Goal: Task Accomplishment & Management: Manage account settings

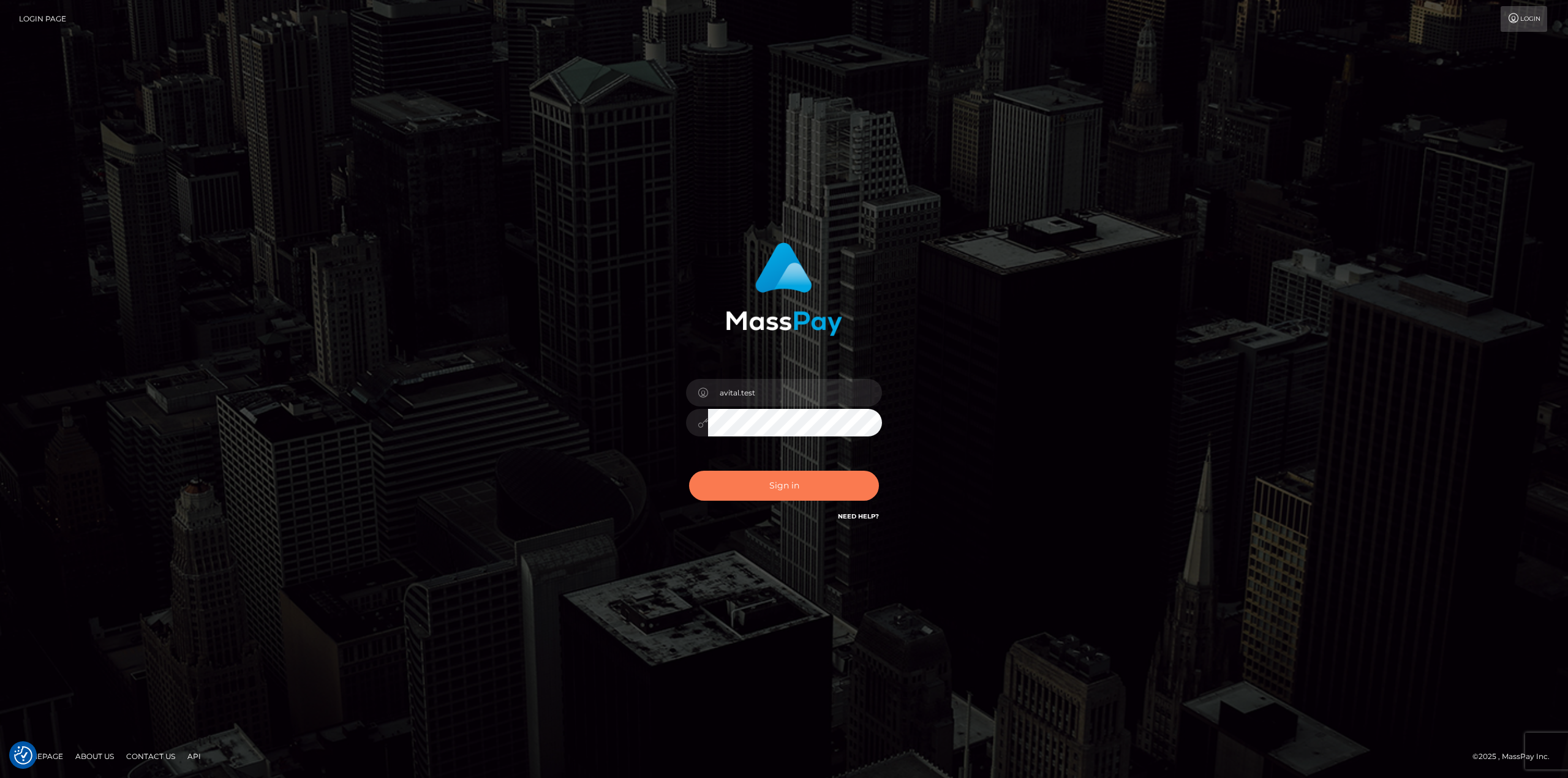
click at [804, 493] on button "Sign in" at bounding box center [784, 485] width 190 height 30
type input "avital.test"
checkbox input "true"
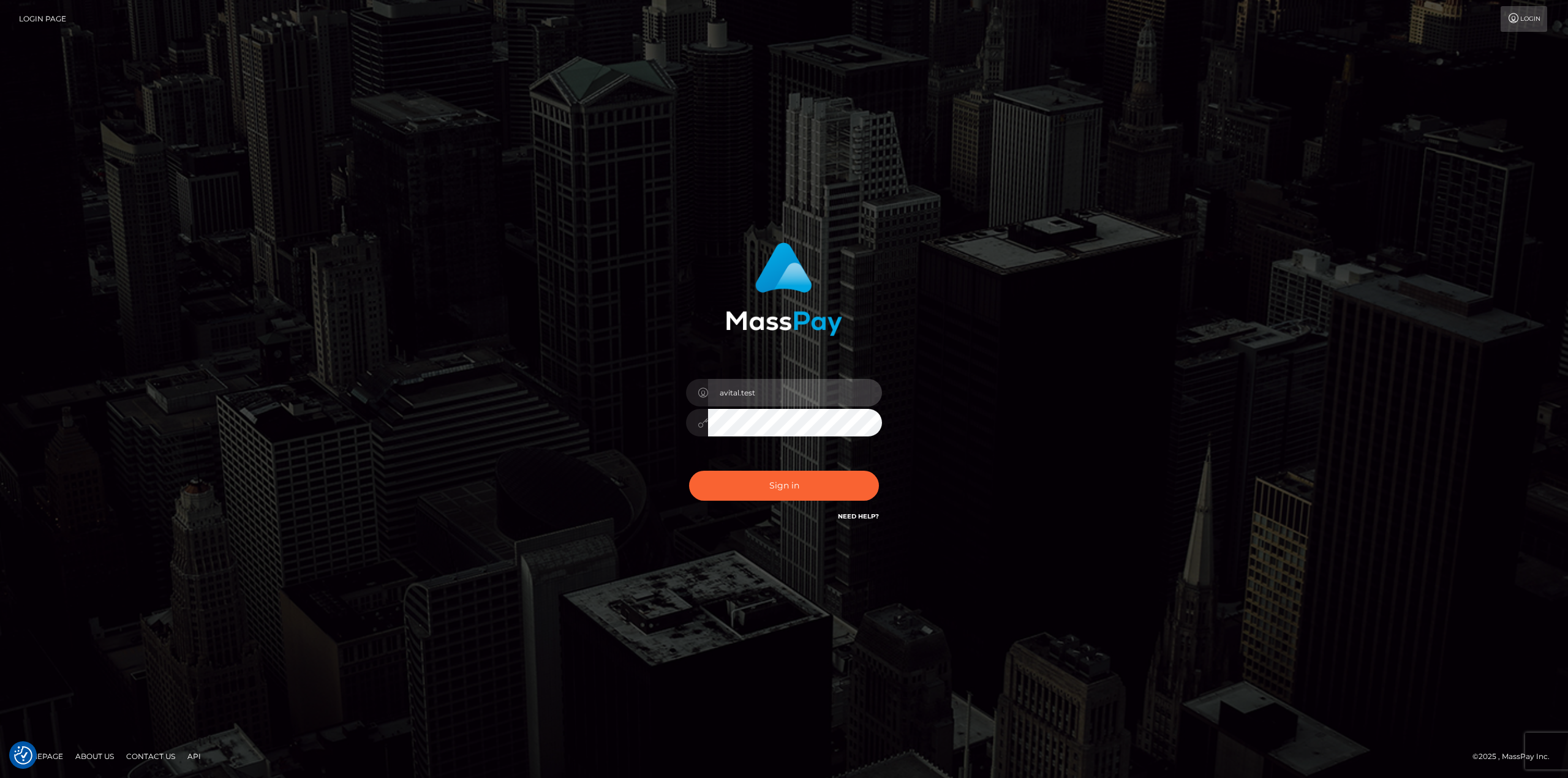
checkbox input "true"
click at [857, 385] on input "avital.test" at bounding box center [795, 393] width 174 height 27
type input "avital.dev"
click at [807, 493] on button "Sign in" at bounding box center [784, 485] width 190 height 30
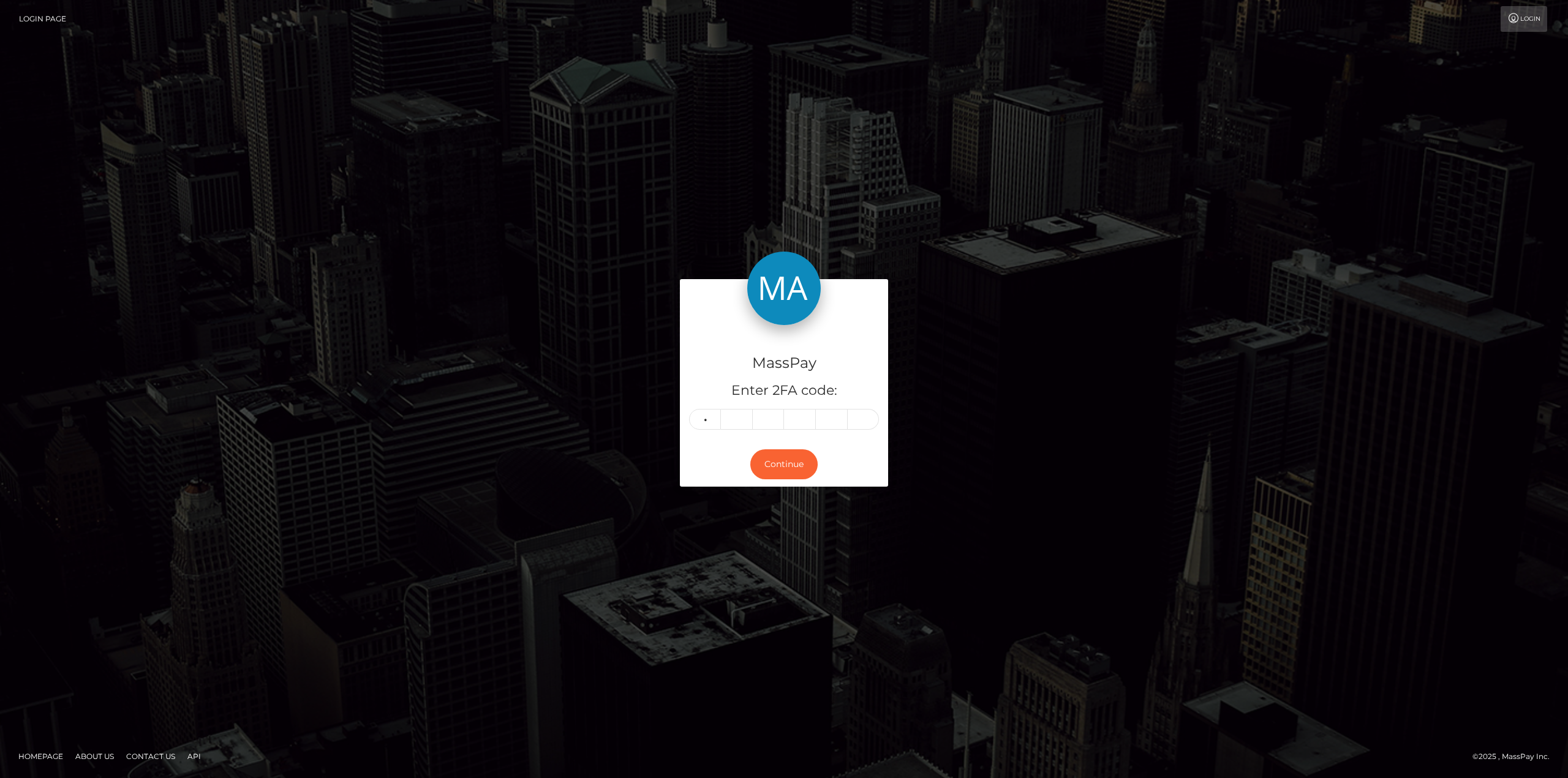
type input "8"
type input "6"
type input "8"
type input "9"
type input "7"
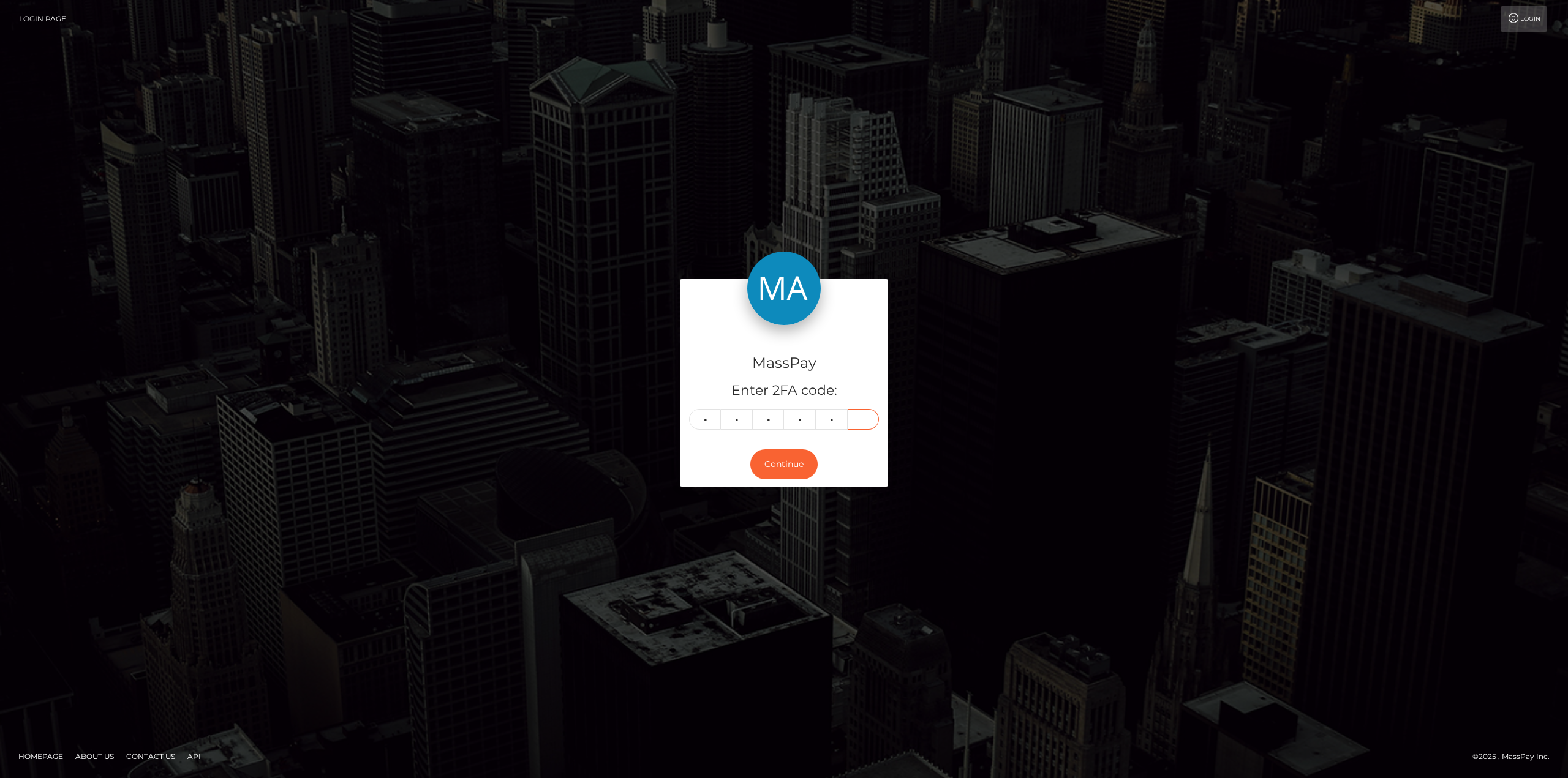
type input "7"
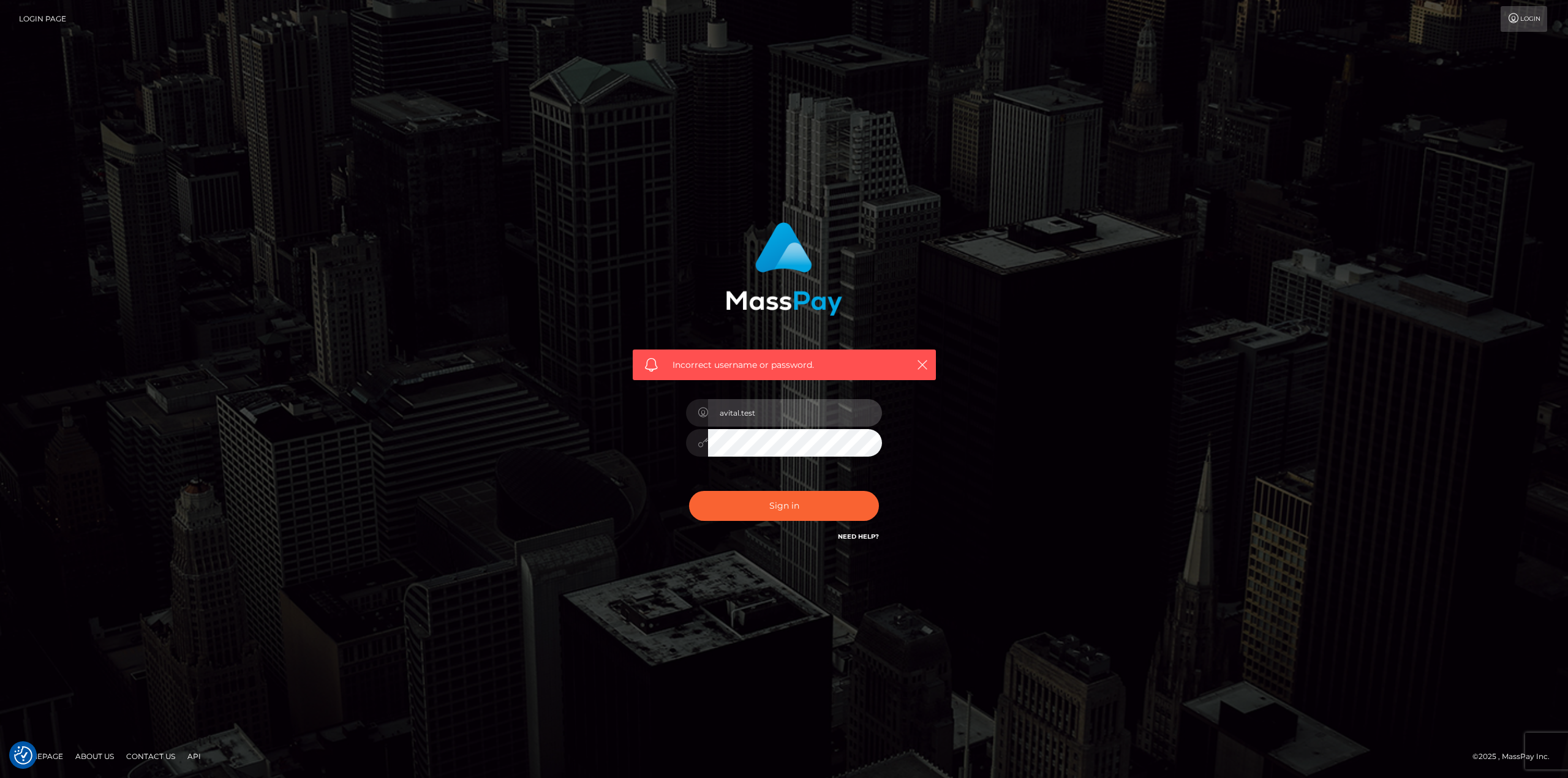
click at [859, 410] on input "avital.test" at bounding box center [795, 413] width 174 height 27
type input "avital.dev"
click at [792, 506] on button "Sign in" at bounding box center [784, 505] width 190 height 30
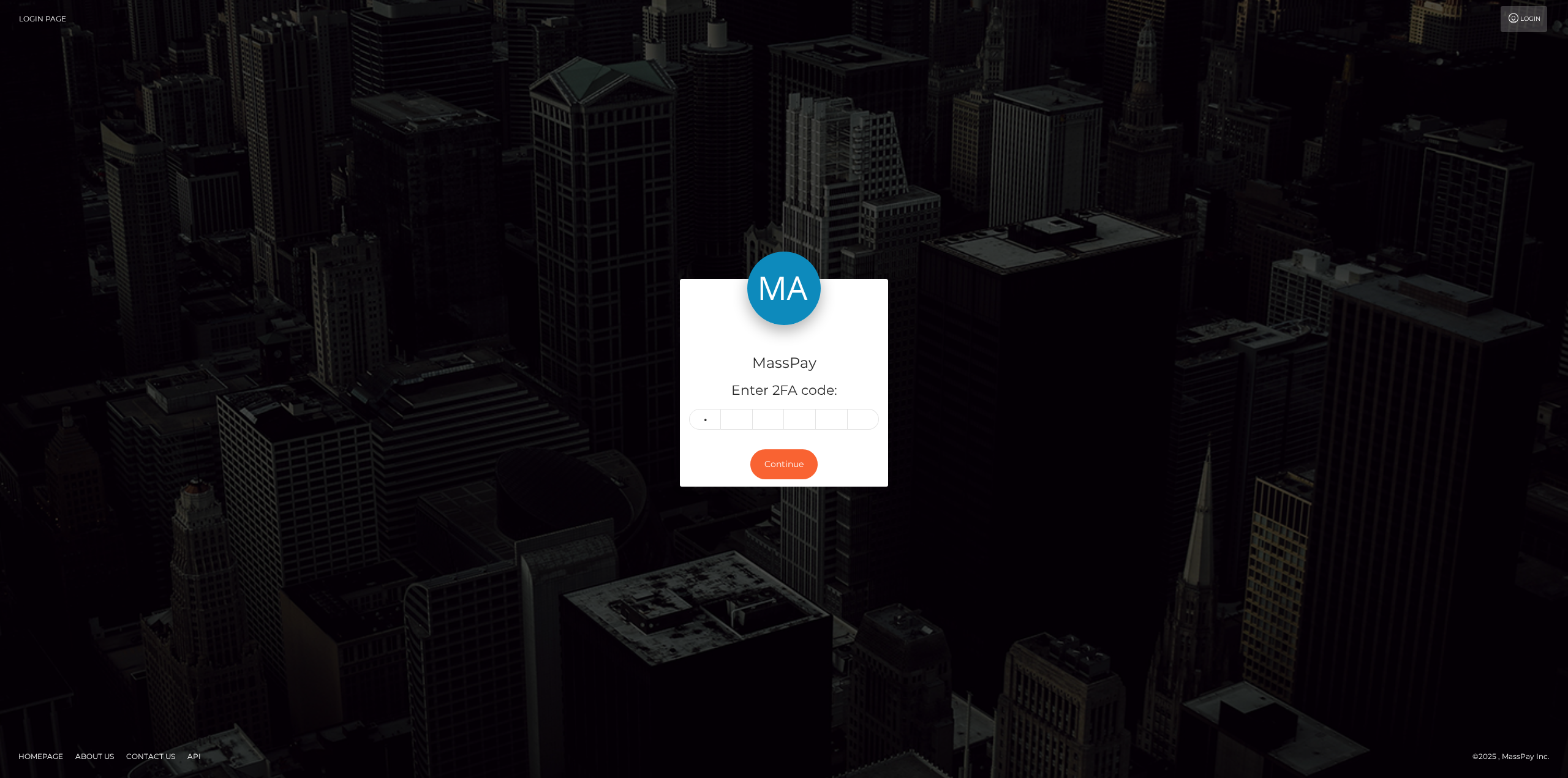
type input "8"
type input "2"
type input "6"
type input "7"
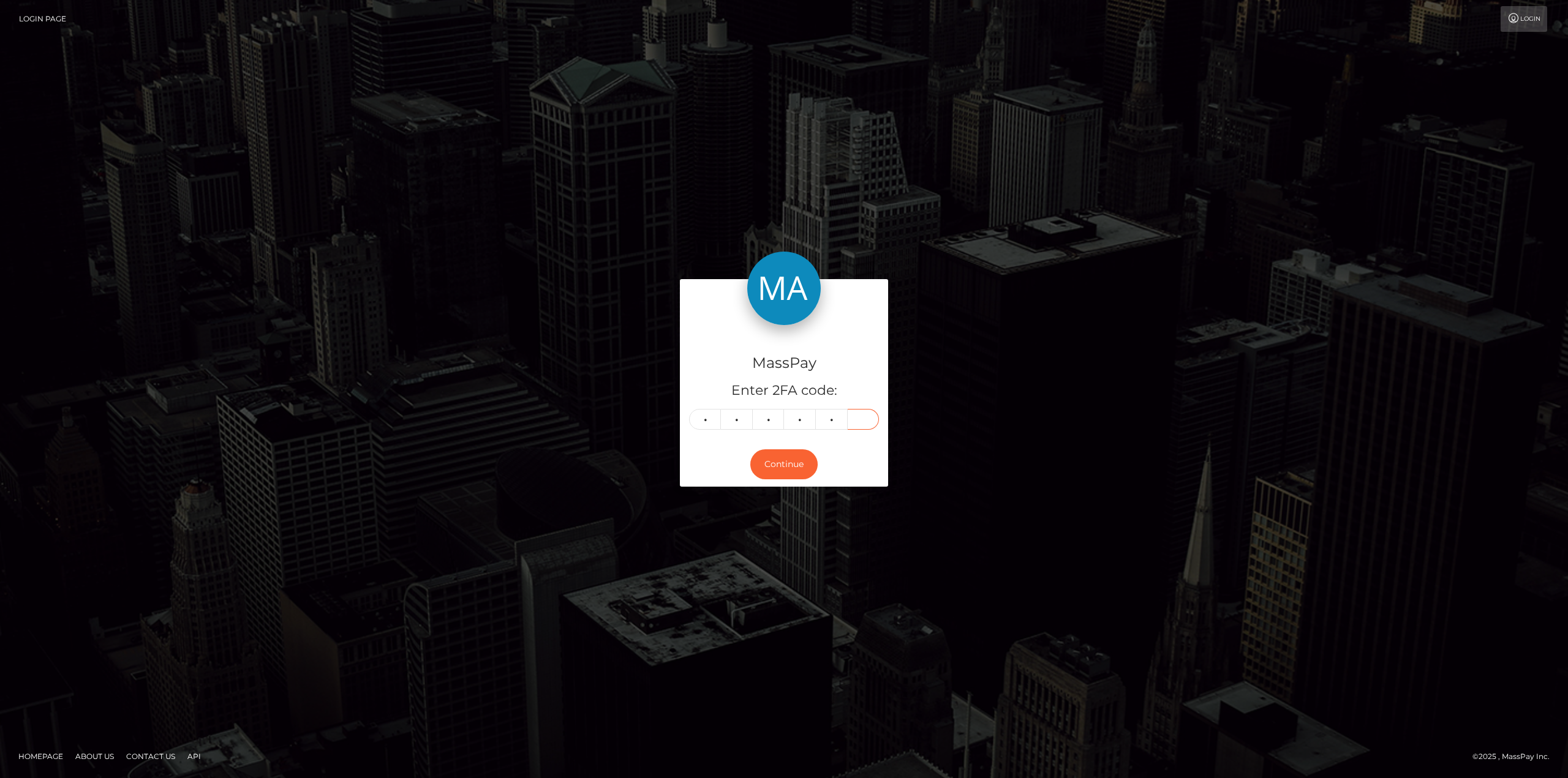
type input "7"
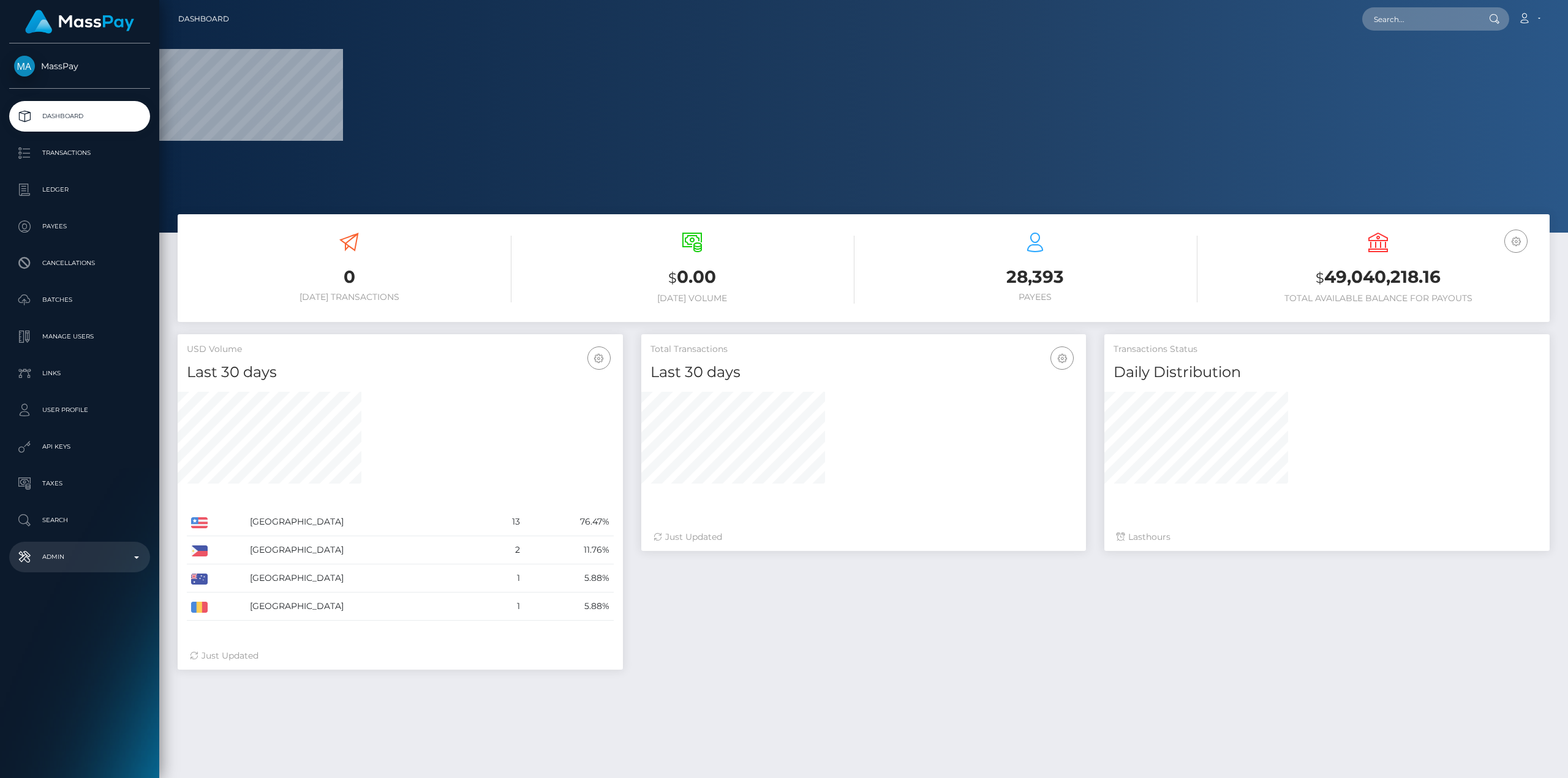
click at [115, 548] on p "Admin" at bounding box center [79, 557] width 131 height 18
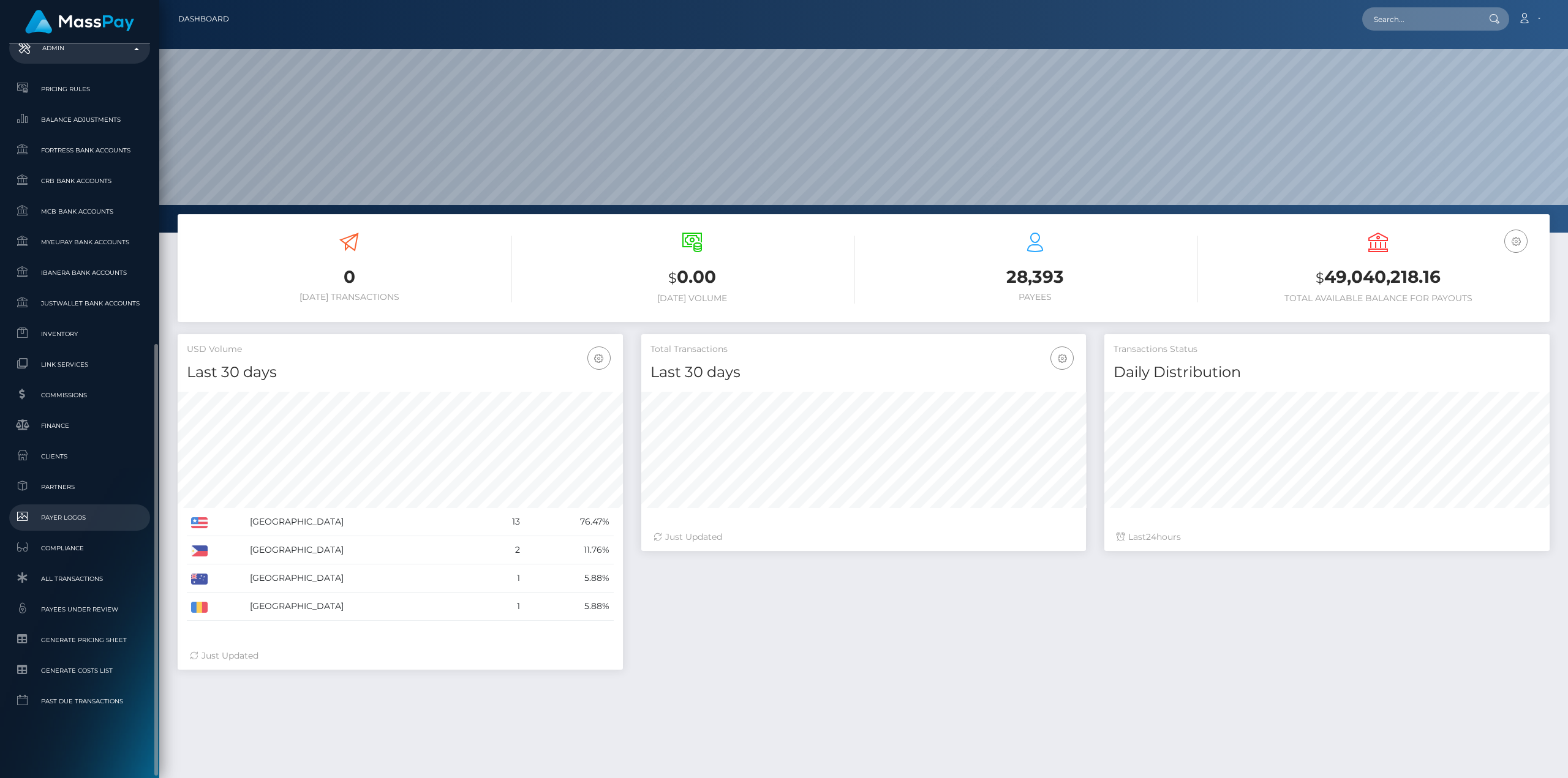
scroll to position [217, 445]
click at [57, 459] on span "Clients" at bounding box center [79, 456] width 131 height 14
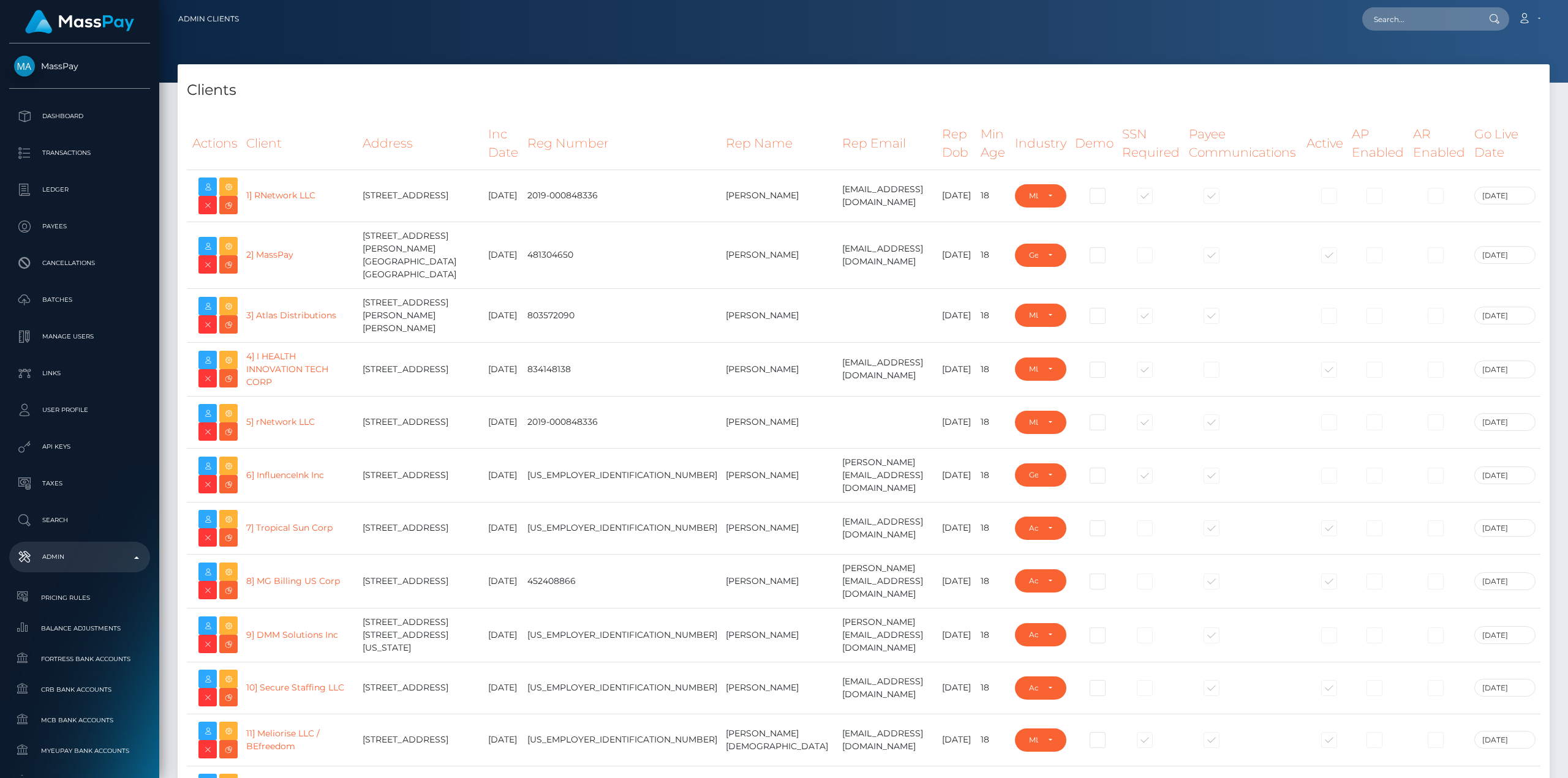
select select "223"
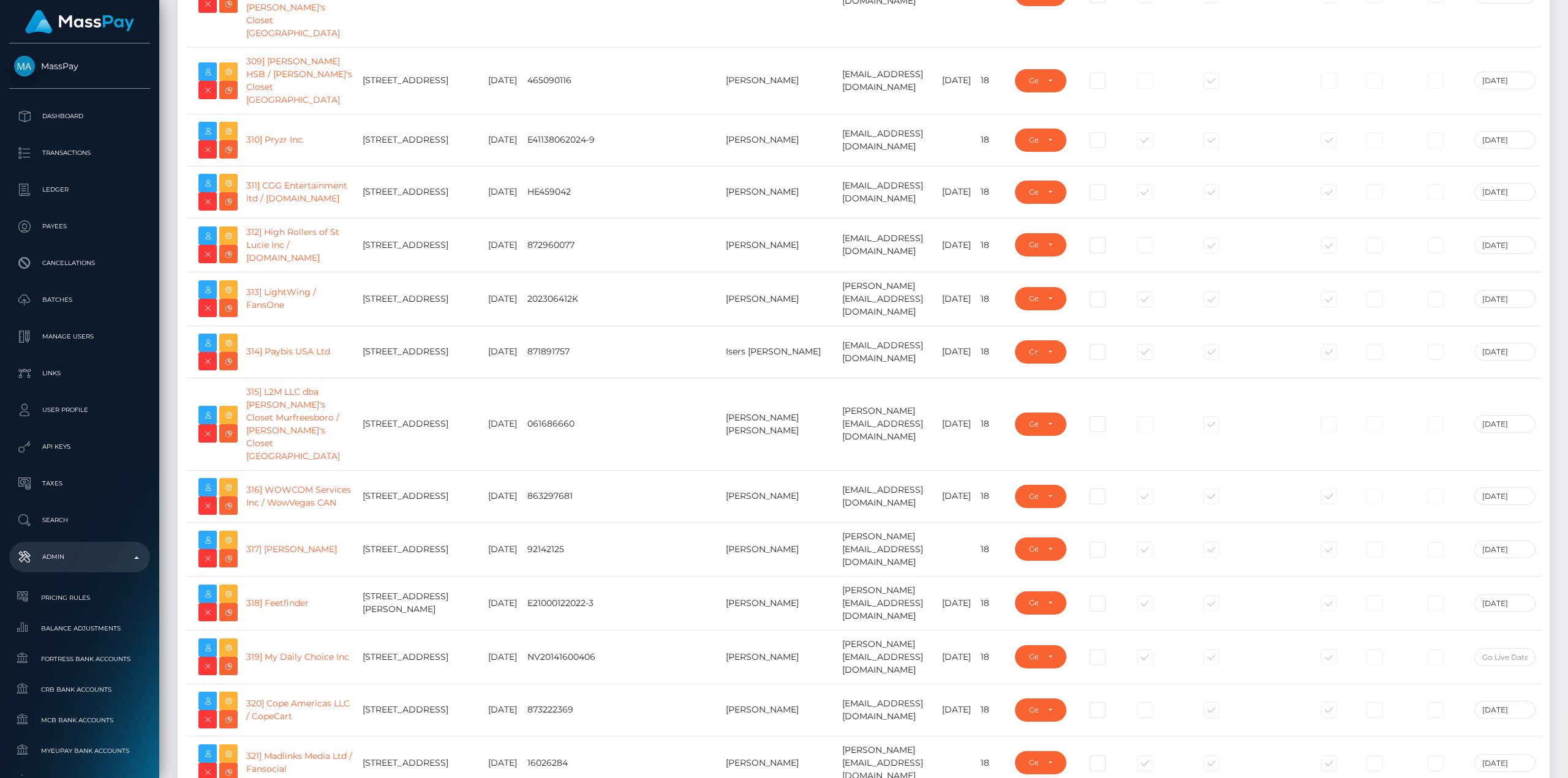
scroll to position [18392, 0]
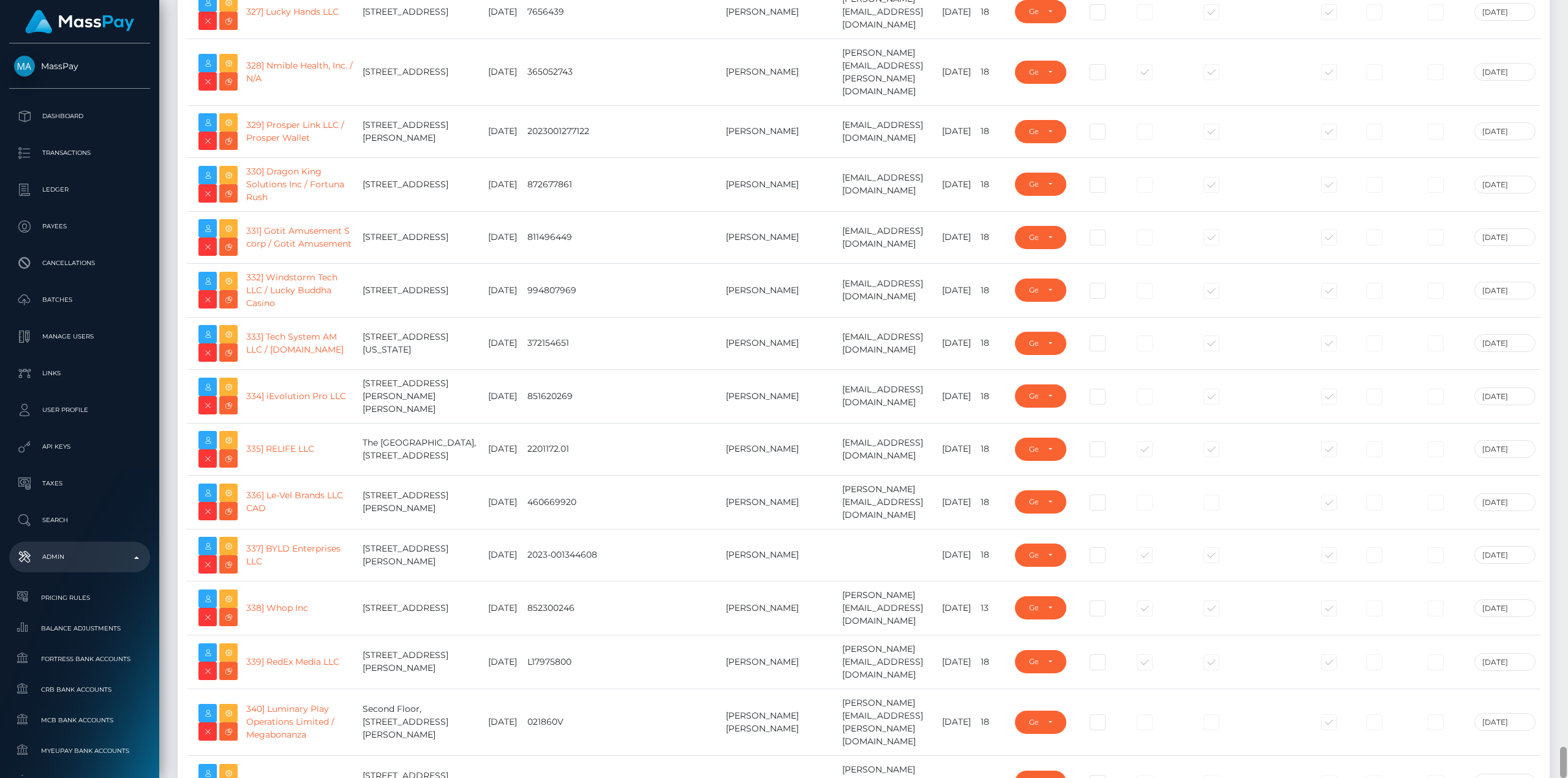
drag, startPoint x: 1565, startPoint y: 61, endPoint x: 1568, endPoint y: 807, distance: 746.0
click at [1568, 777] on html "MassPay Dashboard Transactions Ledger Payees Cancellations Links" at bounding box center [784, 389] width 1568 height 778
type input "avital.test"
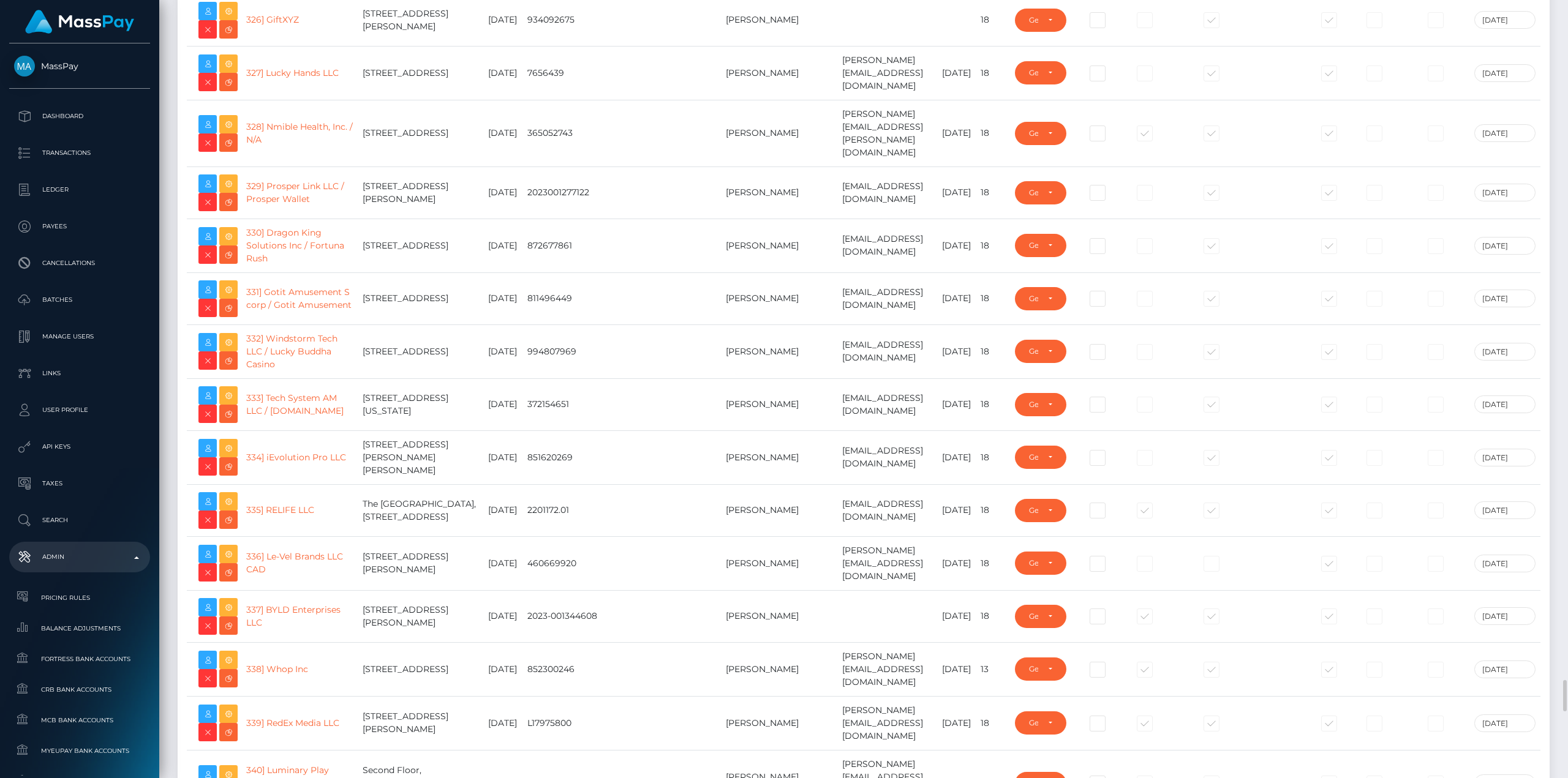
scroll to position [18269, 0]
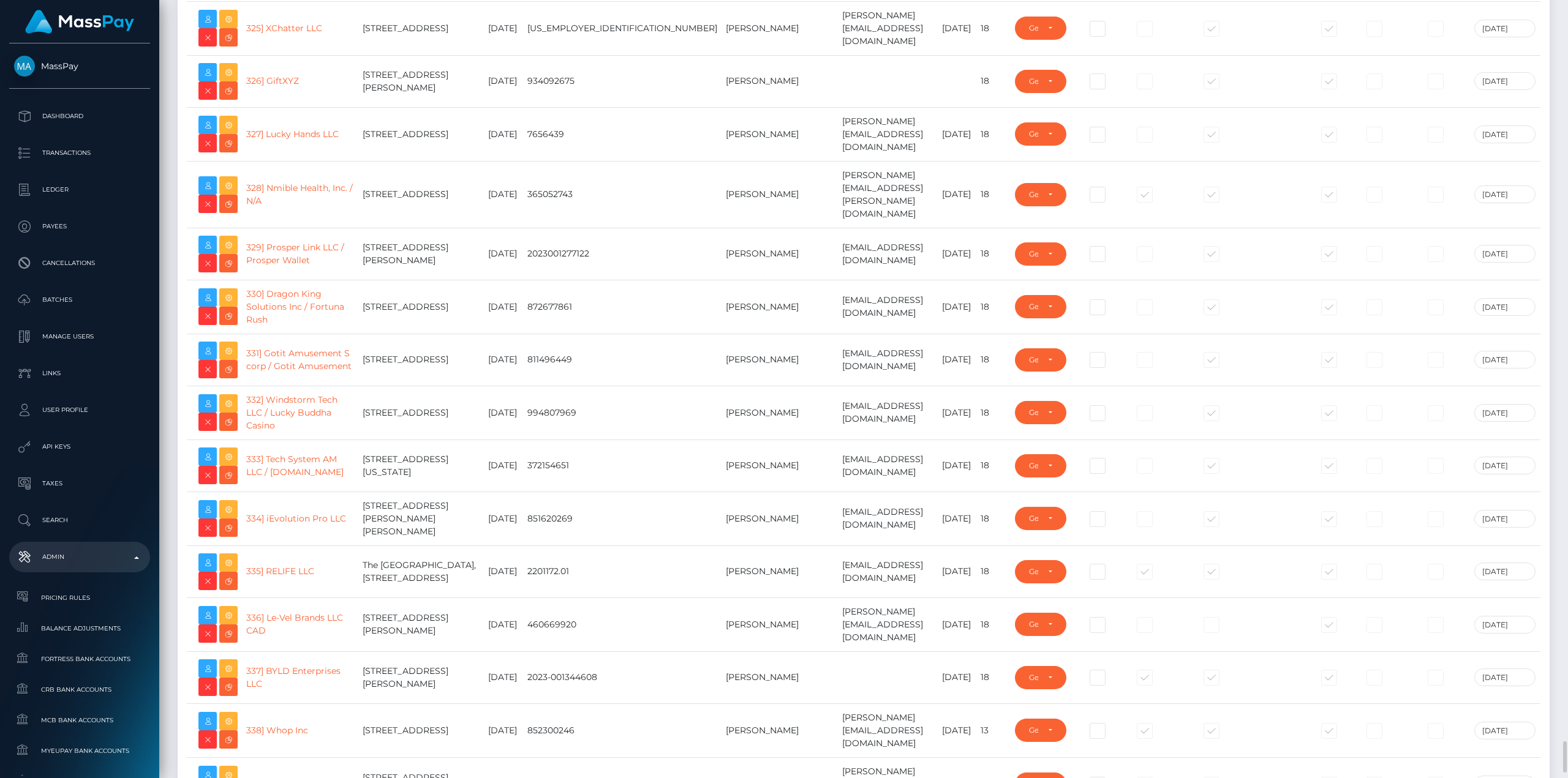
checkbox input "false"
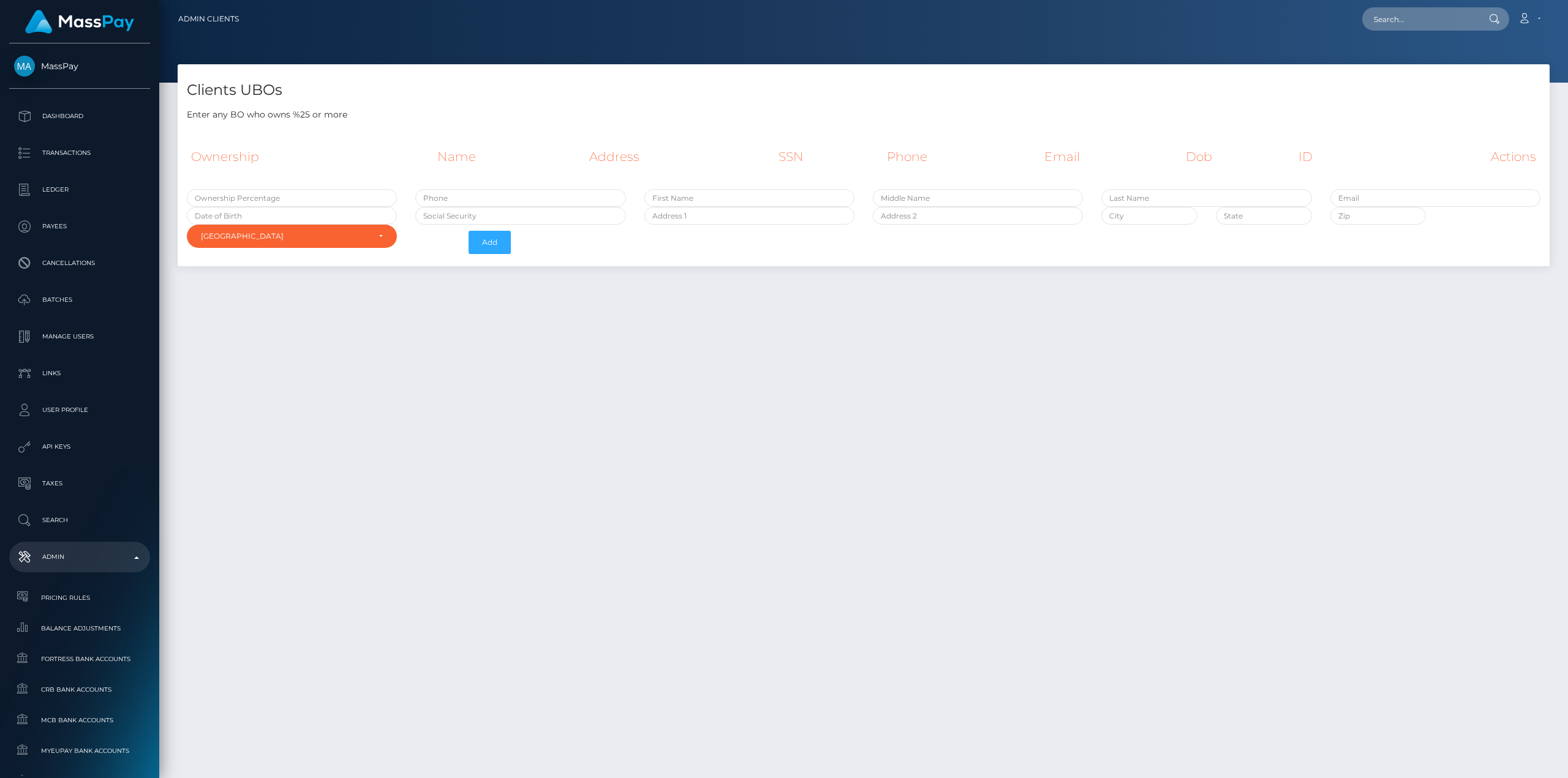
select select "223"
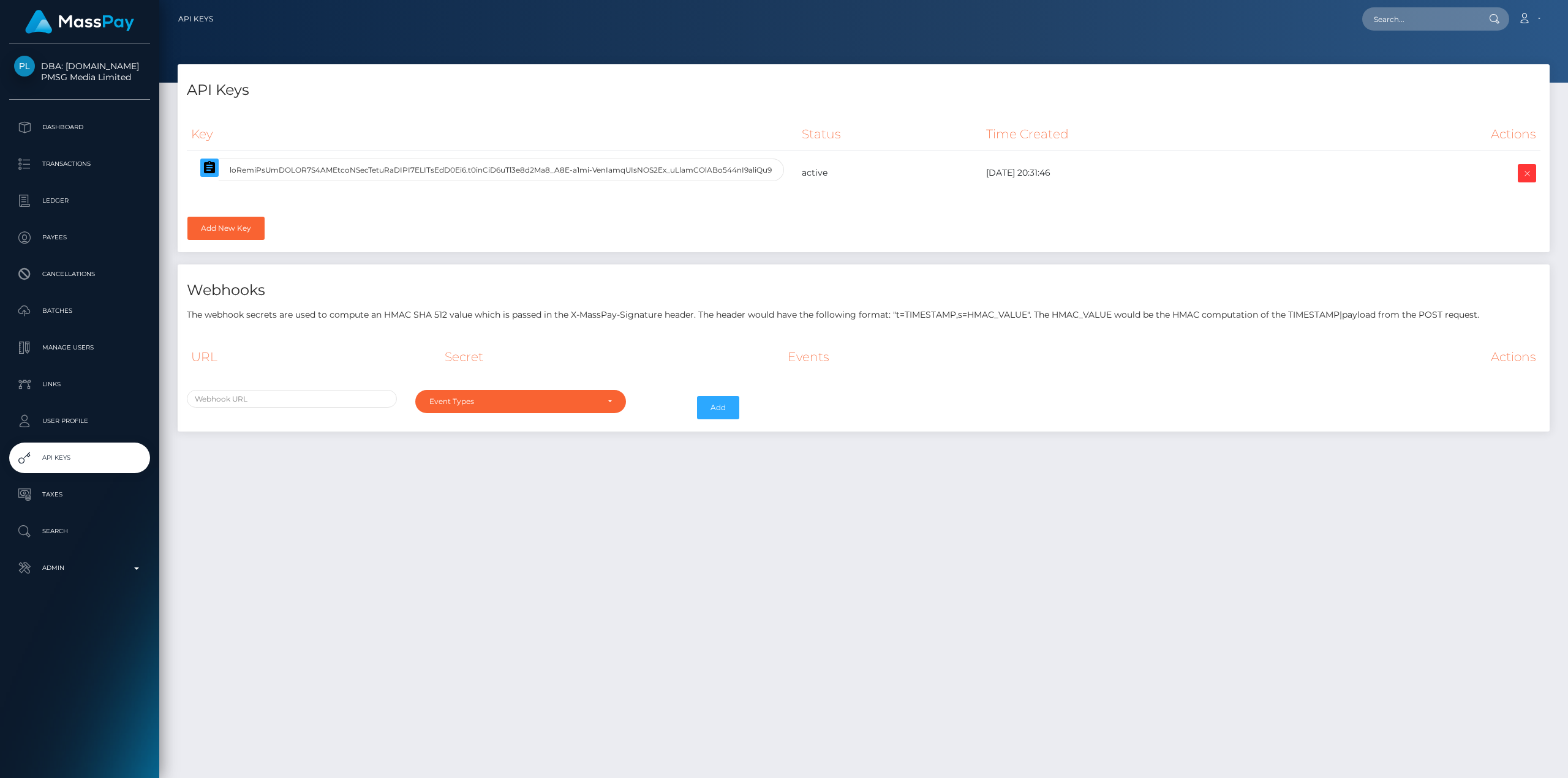
select select
click at [208, 164] on icon "button" at bounding box center [209, 167] width 11 height 12
click at [60, 352] on p "Manage Users" at bounding box center [79, 347] width 131 height 18
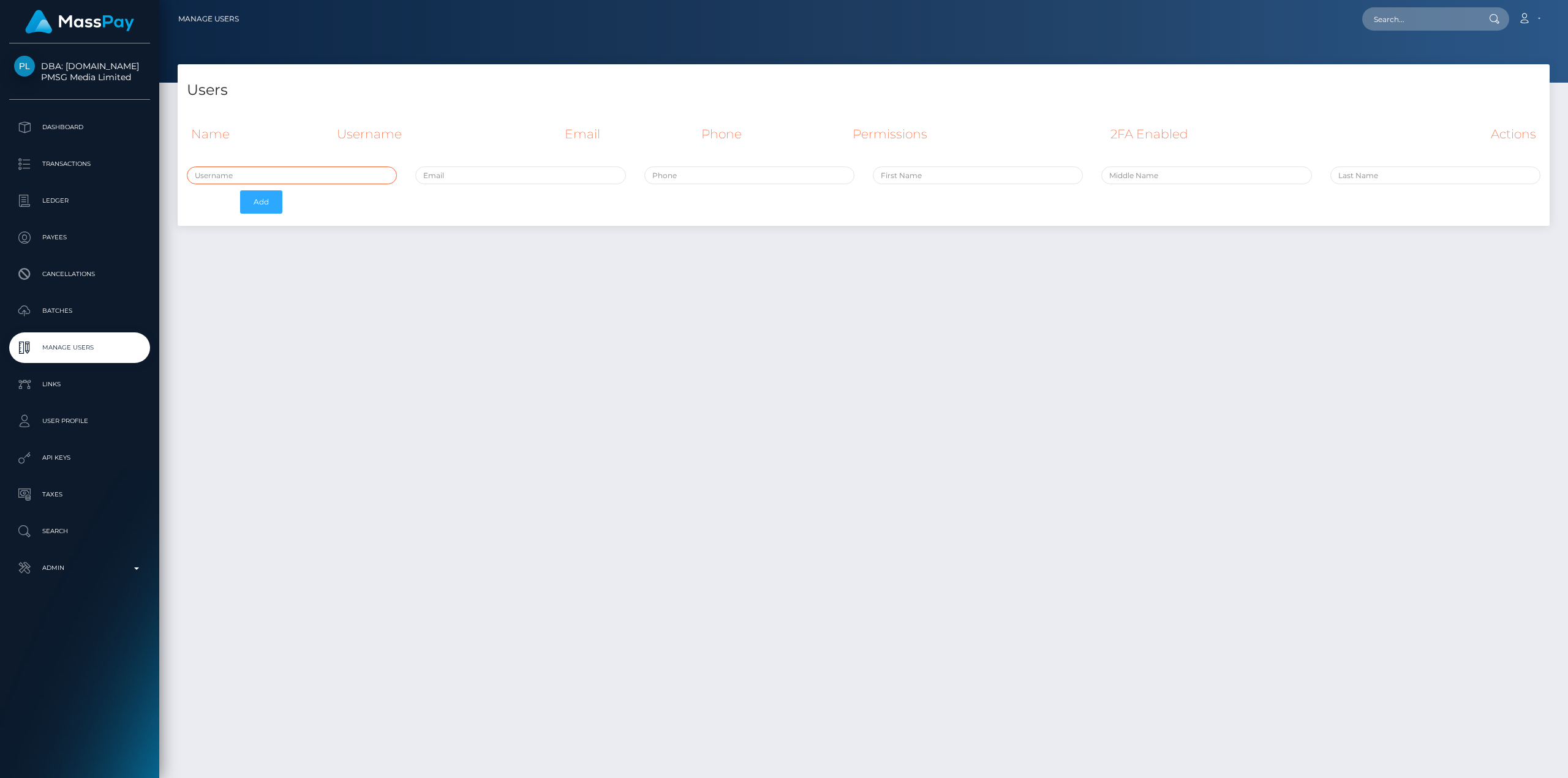
type input "avital.test"
drag, startPoint x: 463, startPoint y: 172, endPoint x: 470, endPoint y: 172, distance: 7.0
click at [463, 172] on input "email" at bounding box center [520, 175] width 210 height 18
paste input "roberto.valero@patrianna.com"
type input "[PERSON_NAME][EMAIL_ADDRESS][PERSON_NAME][DOMAIN_NAME]"
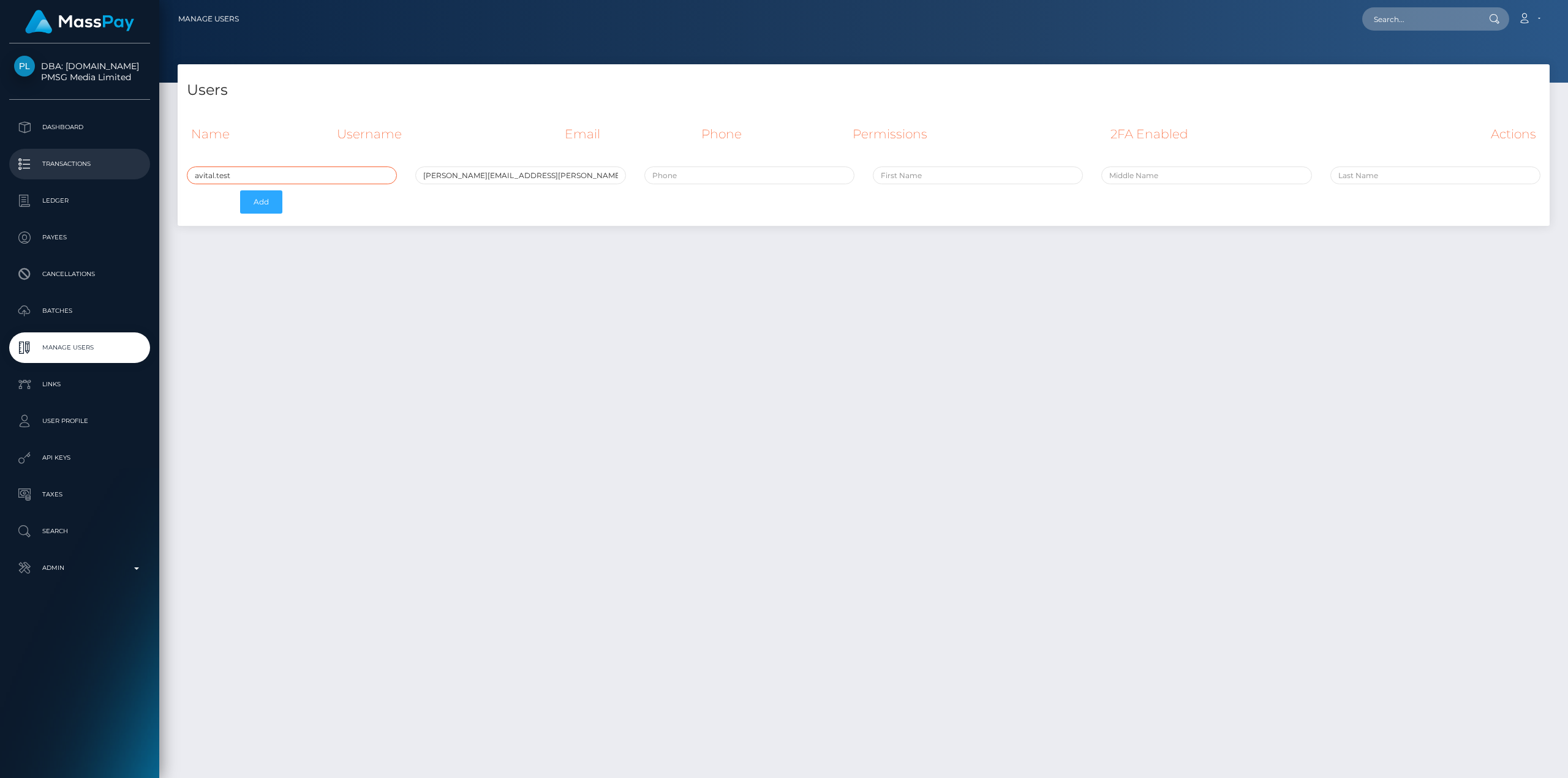
drag, startPoint x: 258, startPoint y: 176, endPoint x: 97, endPoint y: 166, distance: 161.3
click at [97, 166] on div "DBA: [DOMAIN_NAME] PMSG Media Limited Dashboard Transactions Ledger Payees" at bounding box center [784, 389] width 1568 height 778
paste input "[PERSON_NAME][EMAIL_ADDRESS][PERSON_NAME][DOMAIN_NAME]"
type input "[PERSON_NAME].[PERSON_NAME].pmsg"
click at [750, 175] on input "tel" at bounding box center [749, 175] width 210 height 18
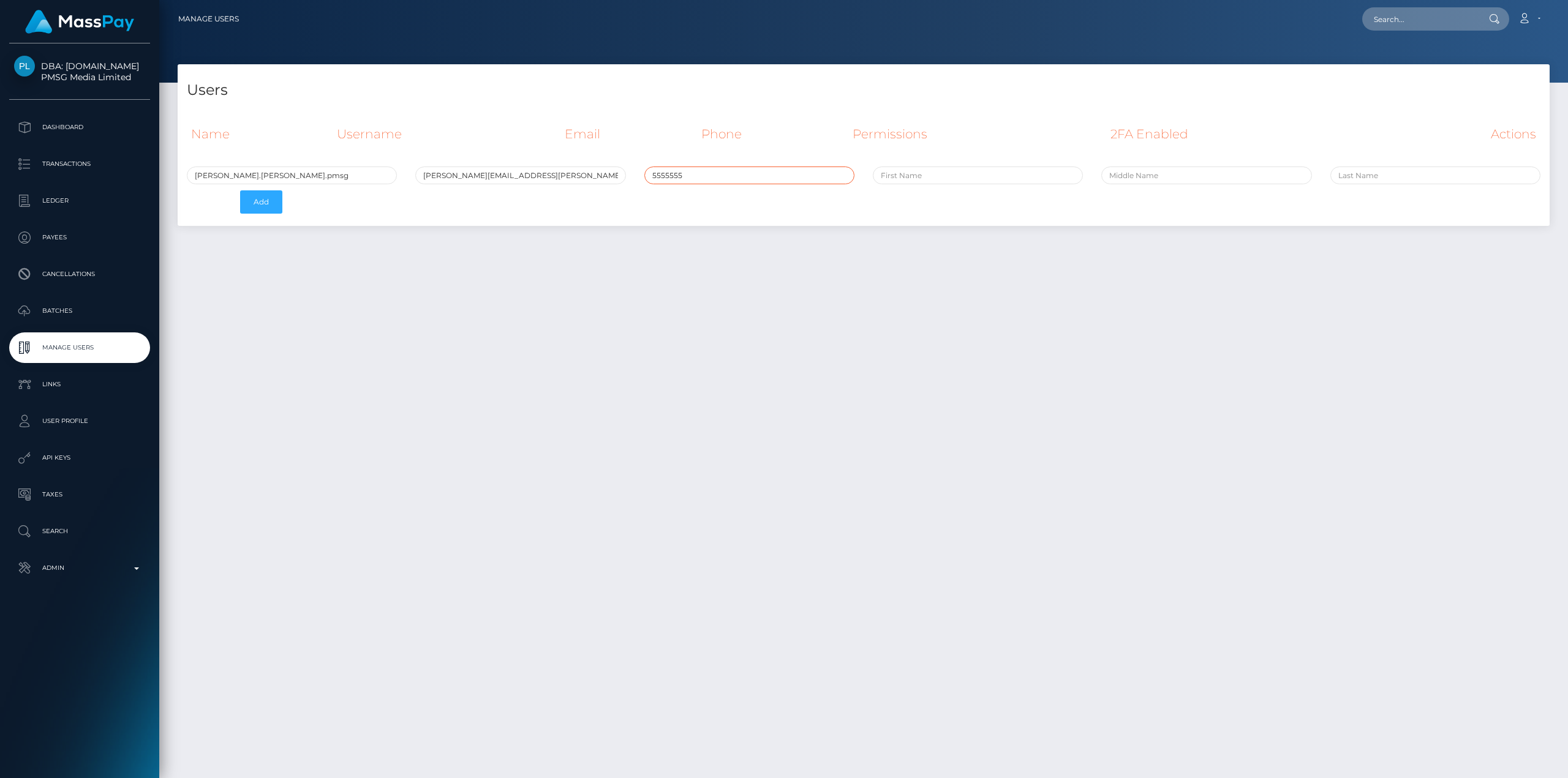
type input "5555555"
paste input "[PERSON_NAME][EMAIL_ADDRESS][PERSON_NAME][DOMAIN_NAME]"
type input "Roberto"
paste input "[PERSON_NAME][EMAIL_ADDRESS][PERSON_NAME][DOMAIN_NAME]"
type input "Valero"
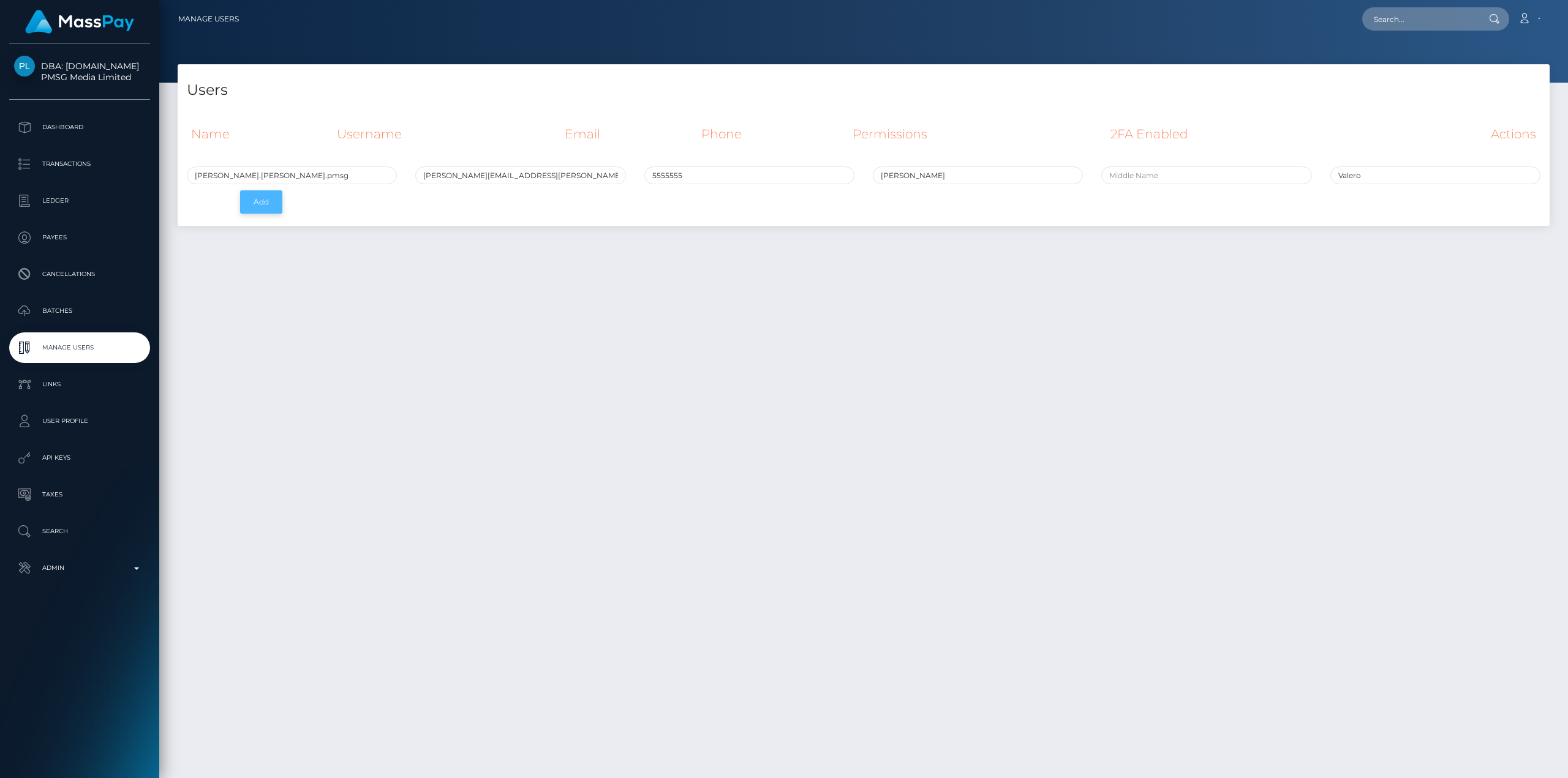
click at [263, 200] on button "Add" at bounding box center [261, 202] width 42 height 23
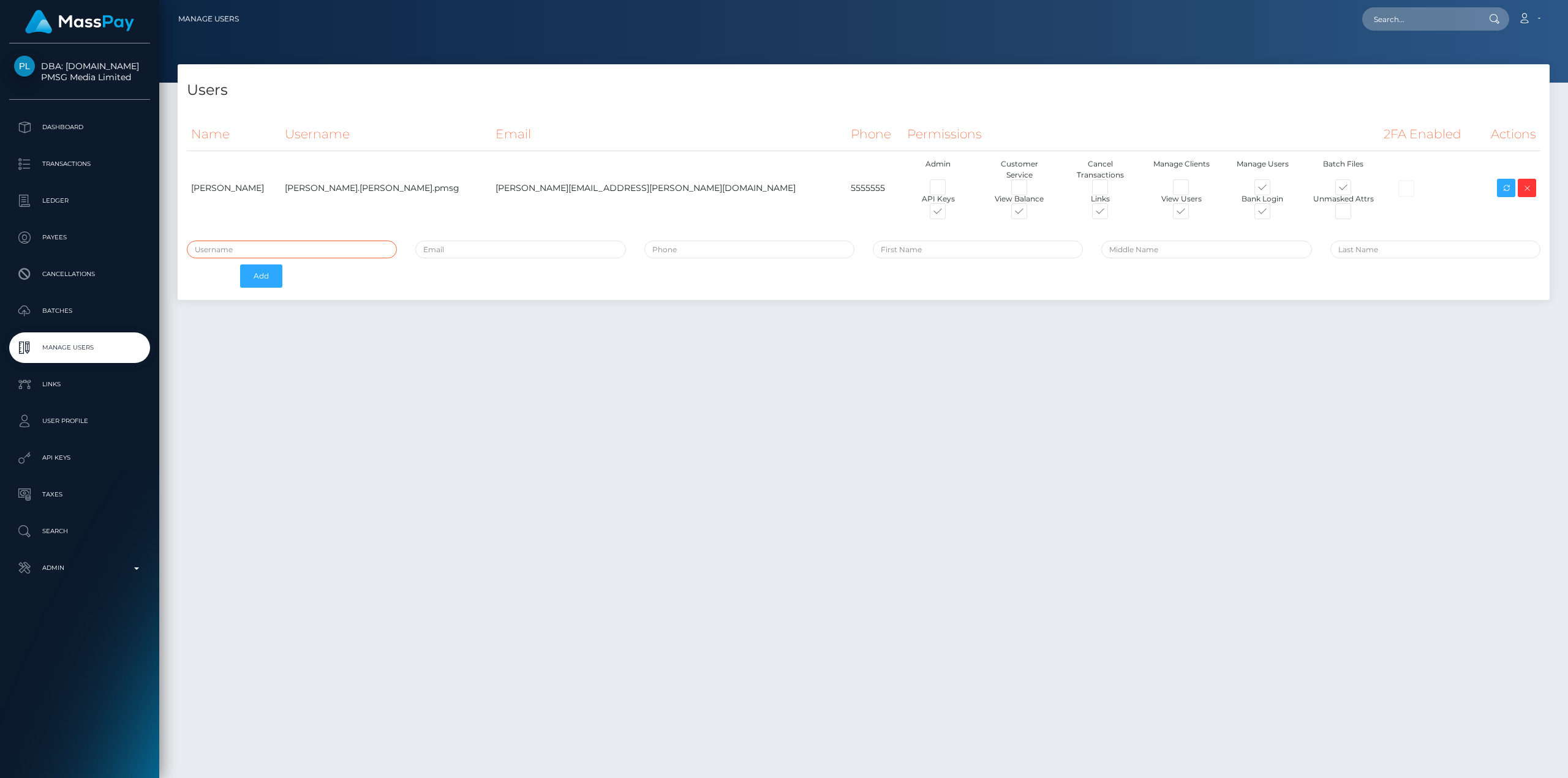
type input "avital.test"
drag, startPoint x: 308, startPoint y: 239, endPoint x: 262, endPoint y: 221, distance: 49.4
click at [172, 234] on div "Users Name Username Email Phone Permissions 2FA Enabled Actions Add" at bounding box center [863, 188] width 1390 height 248
click at [475, 241] on input "email" at bounding box center [520, 250] width 210 height 18
paste input "[EMAIL_ADDRESS][PERSON_NAME][DOMAIN_NAME]"
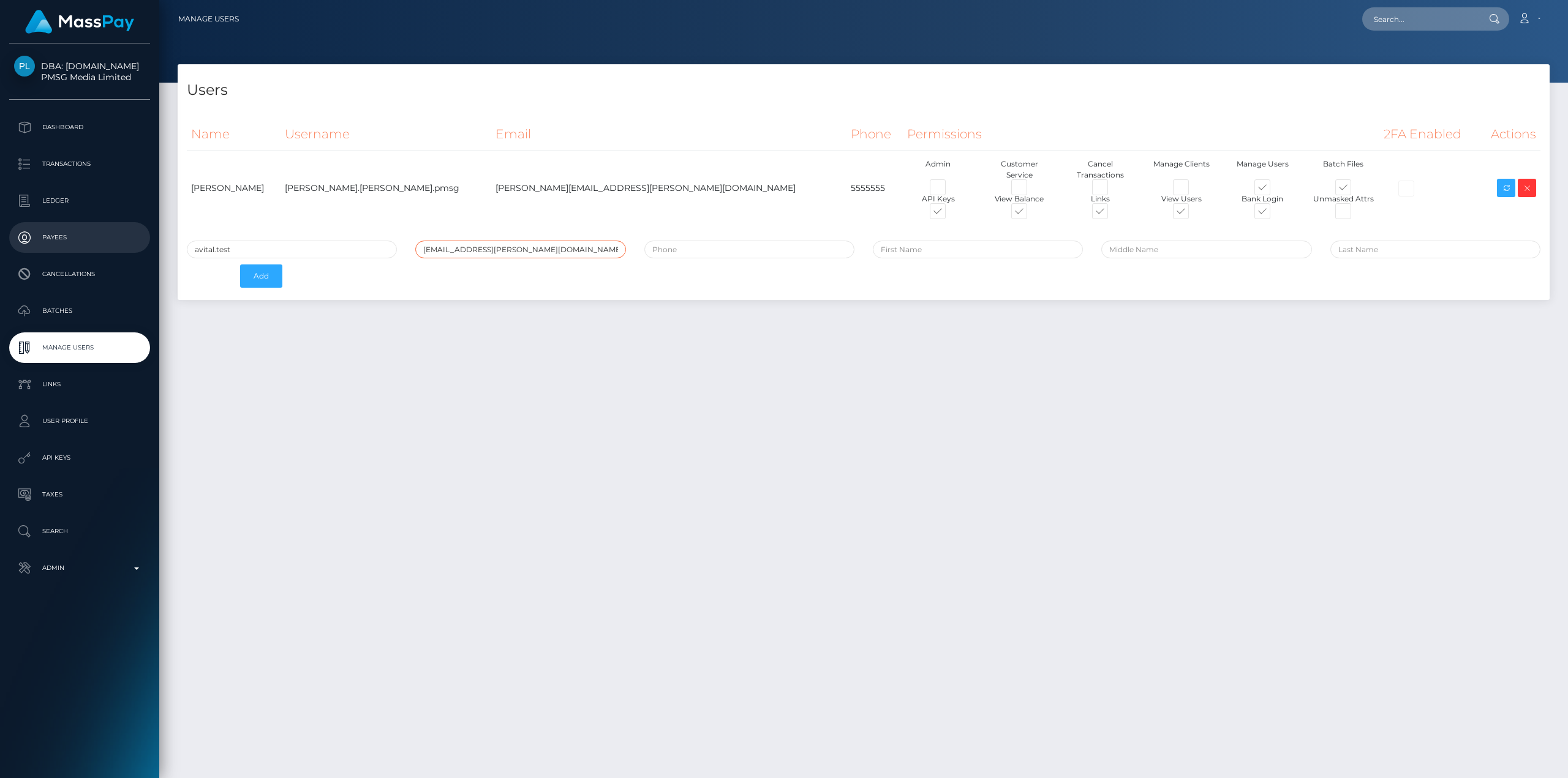
type input "[EMAIL_ADDRESS][PERSON_NAME][DOMAIN_NAME]"
drag, startPoint x: 124, startPoint y: 236, endPoint x: 70, endPoint y: 231, distance: 54.2
click at [61, 234] on div "DBA: [DOMAIN_NAME] PMSG Media Limited Dashboard Transactions Ledger Payees" at bounding box center [784, 389] width 1568 height 778
paste input "[EMAIL_ADDRESS][PERSON_NAME][DOMAIN_NAME]"
type input "ofelyn.[PERSON_NAME].pmsg"
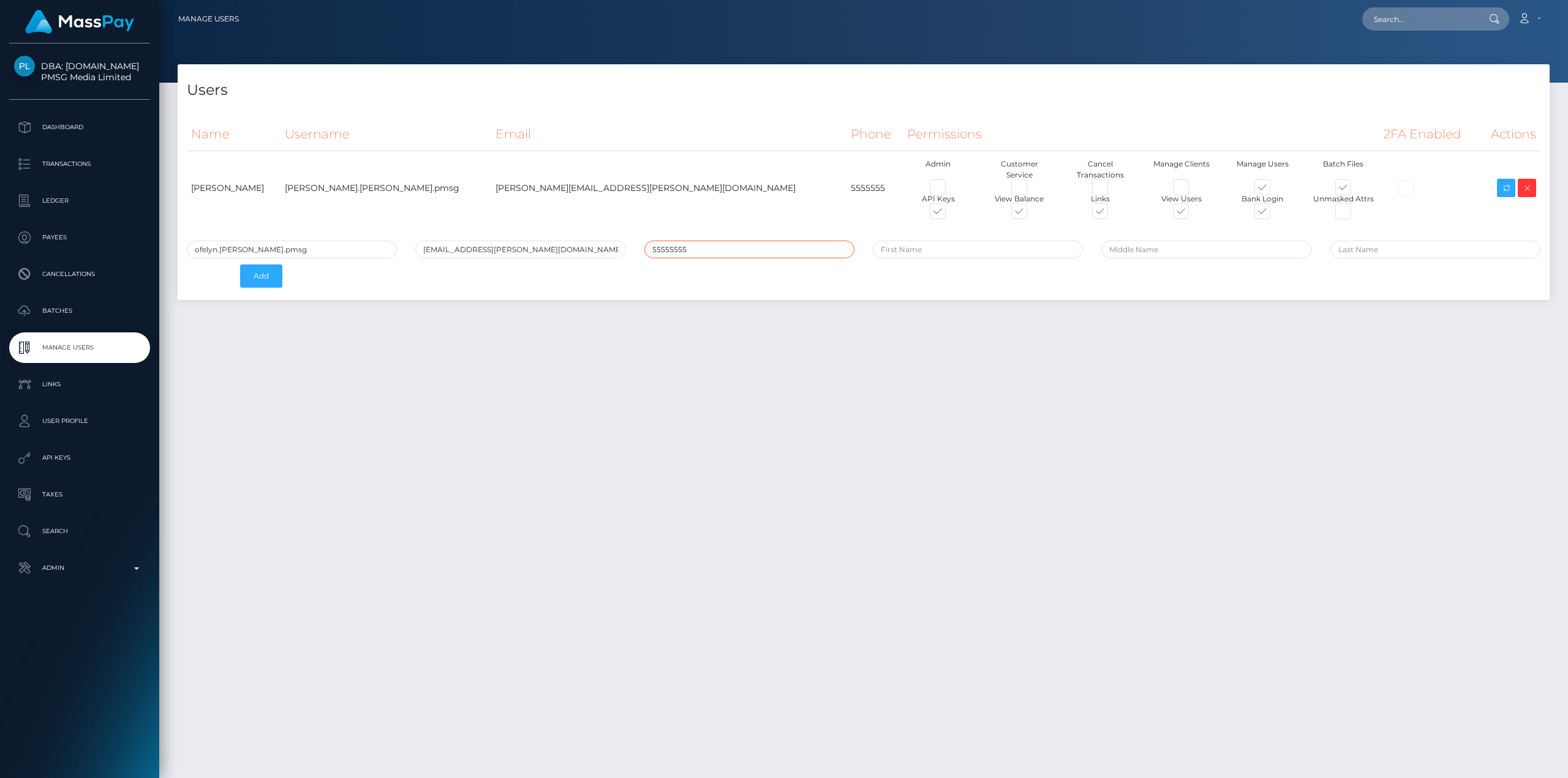
type input "55555555"
paste input "[EMAIL_ADDRESS][PERSON_NAME][DOMAIN_NAME]"
type input "Ofelyn"
paste input "[EMAIL_ADDRESS][PERSON_NAME][DOMAIN_NAME]"
type input "Perez"
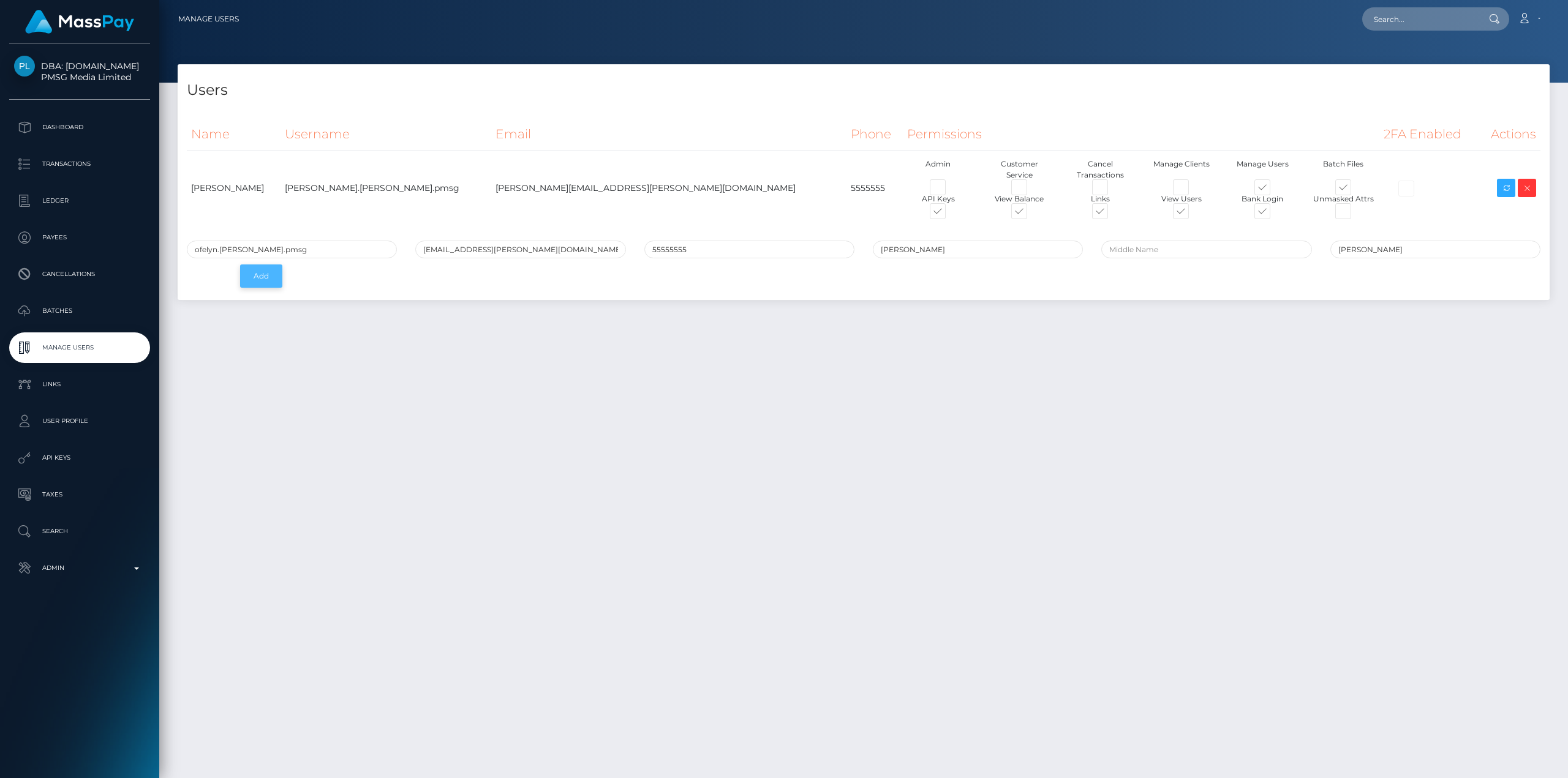
click at [260, 264] on button "Add" at bounding box center [261, 275] width 42 height 23
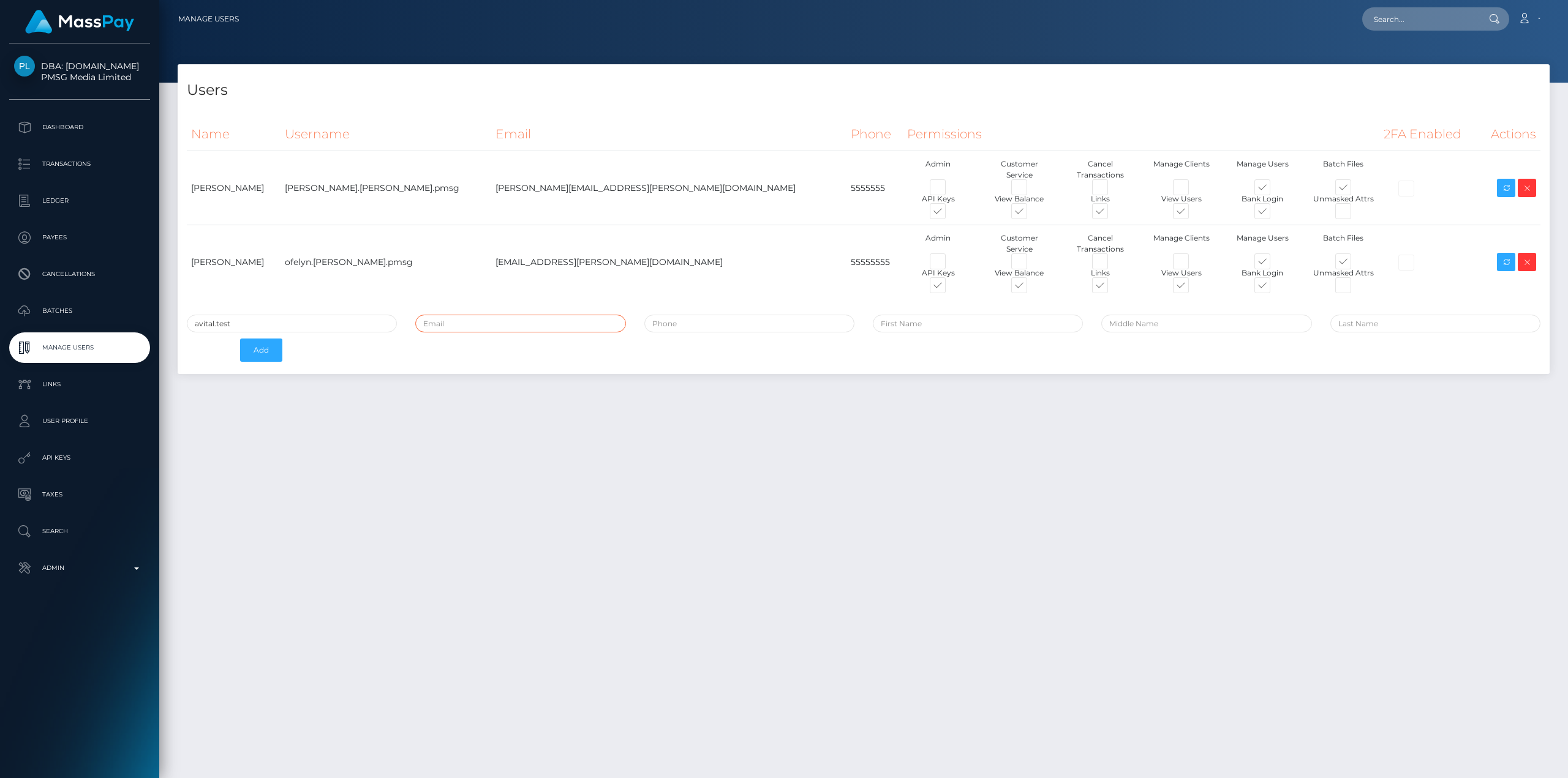
click at [493, 315] on input "email" at bounding box center [520, 323] width 210 height 18
paste input "[PERSON_NAME][EMAIL_ADDRESS][PERSON_NAME][DOMAIN_NAME]"
type input "[PERSON_NAME][EMAIL_ADDRESS][PERSON_NAME][DOMAIN_NAME]"
drag, startPoint x: 263, startPoint y: 303, endPoint x: 123, endPoint y: 293, distance: 140.4
click at [123, 293] on div "DBA: [DOMAIN_NAME] PMSG Media Limited Dashboard Transactions Ledger Payees" at bounding box center [784, 389] width 1568 height 778
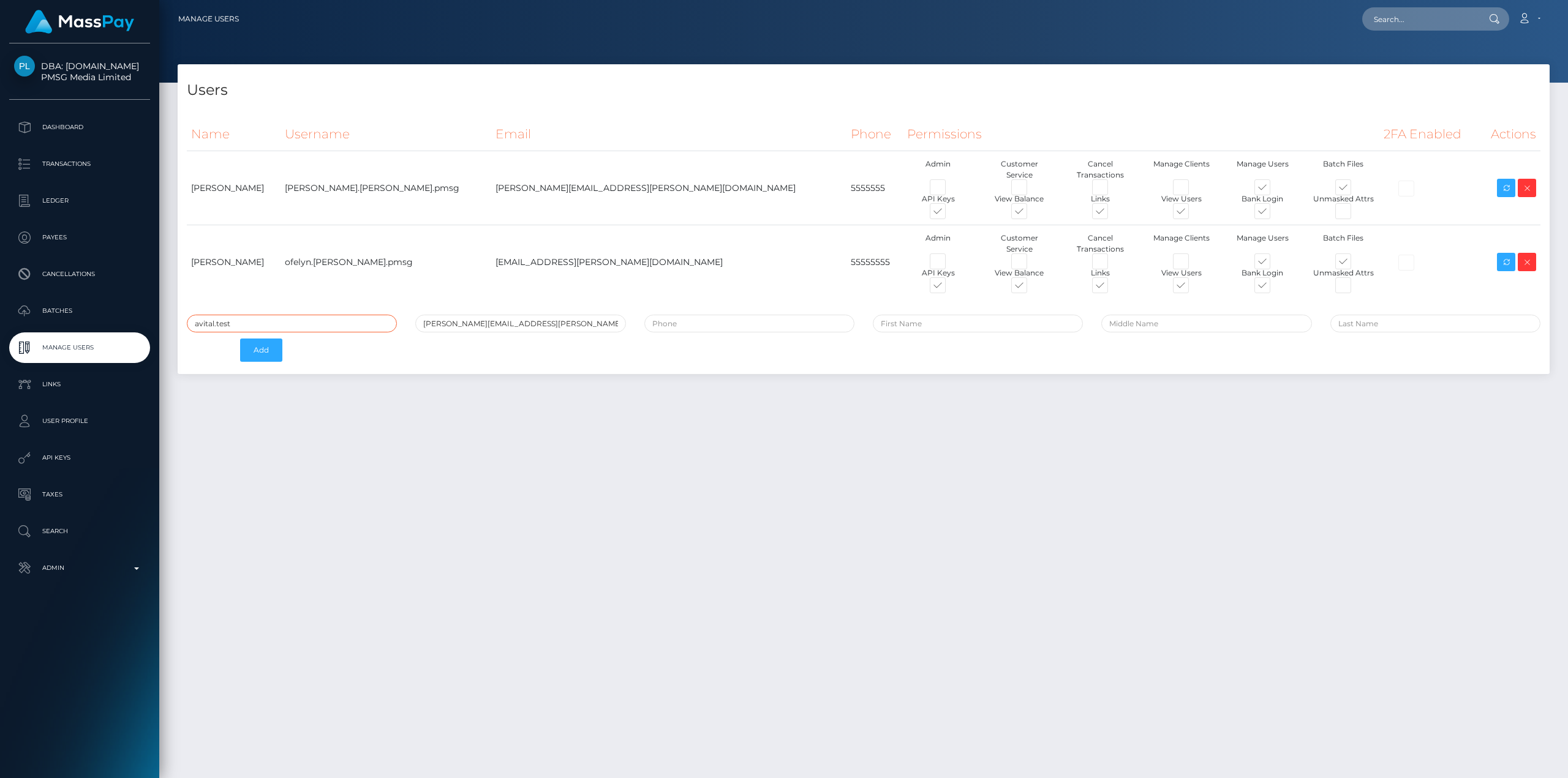
paste input "[PERSON_NAME][EMAIL_ADDRESS][PERSON_NAME][DOMAIN_NAME]"
type input "[PERSON_NAME].[PERSON_NAME].pmsg"
type input "5555555555"
paste input "[PERSON_NAME][EMAIL_ADDRESS][PERSON_NAME][DOMAIN_NAME]"
type input "[PERSON_NAME]"
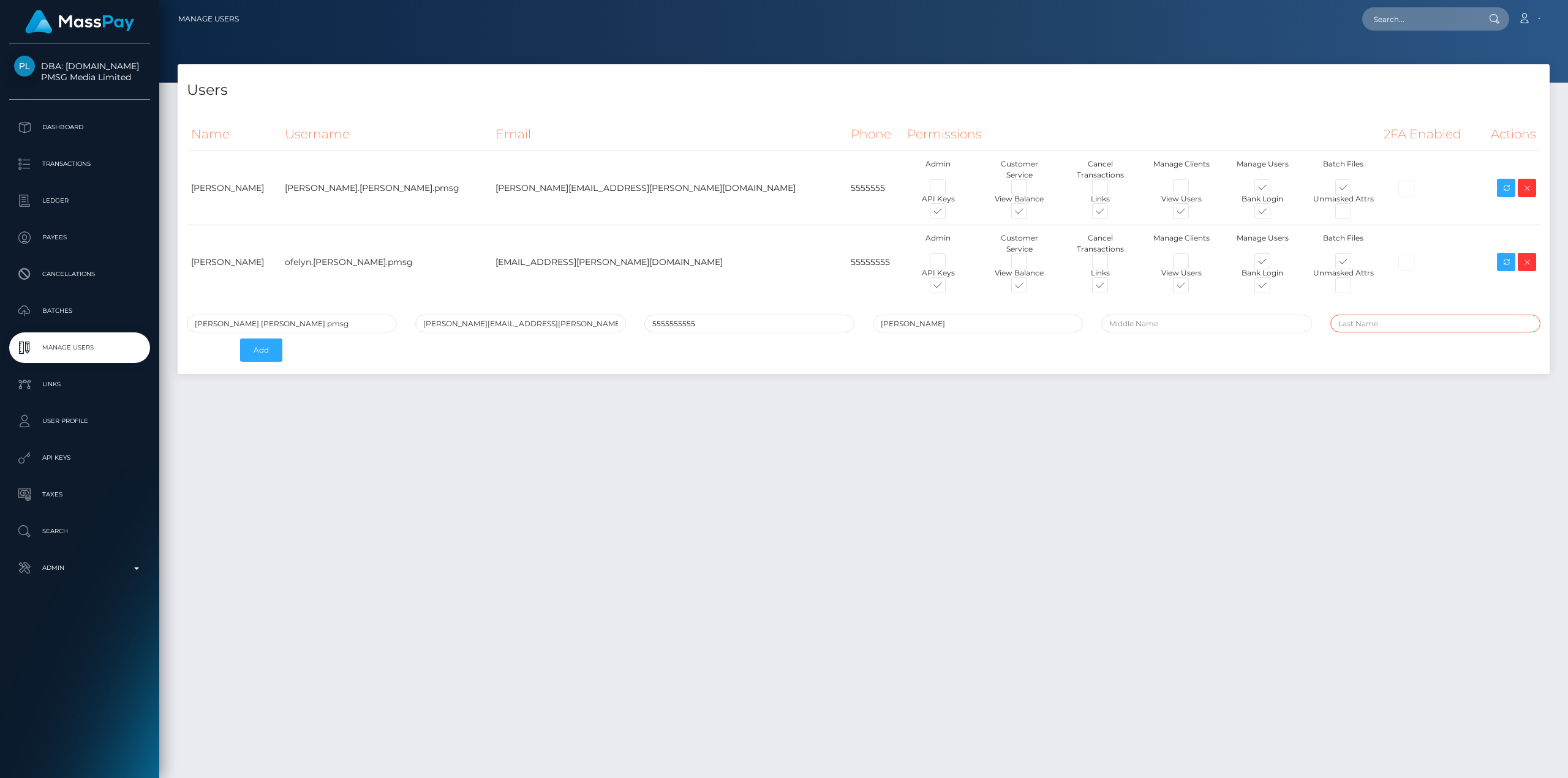
paste input "[PERSON_NAME][EMAIL_ADDRESS][PERSON_NAME][DOMAIN_NAME]"
type input "[PERSON_NAME]"
click at [256, 339] on button "Add" at bounding box center [261, 350] width 42 height 23
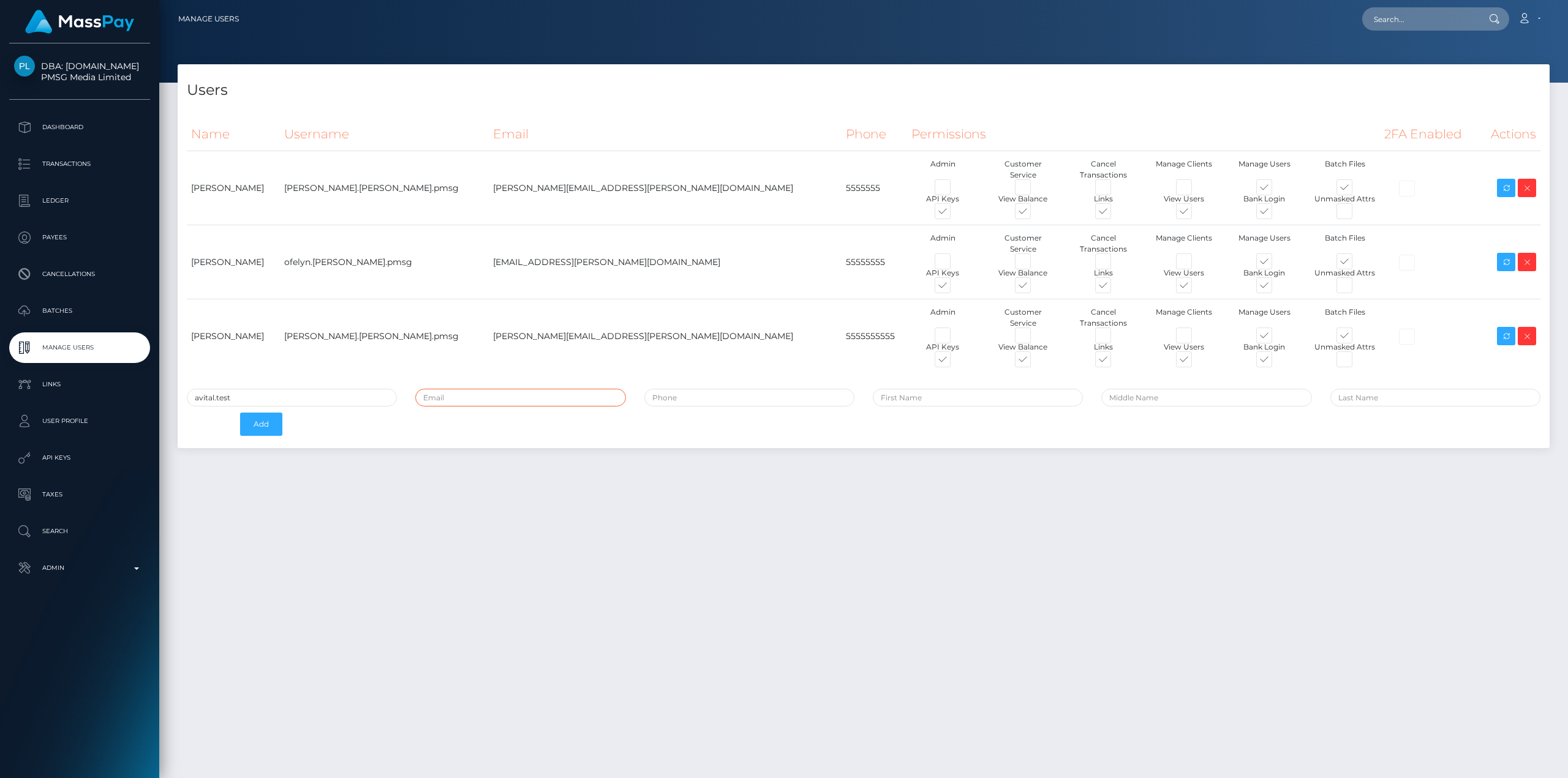
click at [481, 389] on input "email" at bounding box center [520, 397] width 210 height 18
paste input "julia.campillo@patrianna.com"
type input "julia.campillo@patrianna.com"
drag, startPoint x: 292, startPoint y: 368, endPoint x: 151, endPoint y: 356, distance: 141.5
click at [151, 356] on div "DBA: spindoo.us PMSG Media Limited Dashboard Transactions Ledger Payees" at bounding box center [784, 389] width 1568 height 778
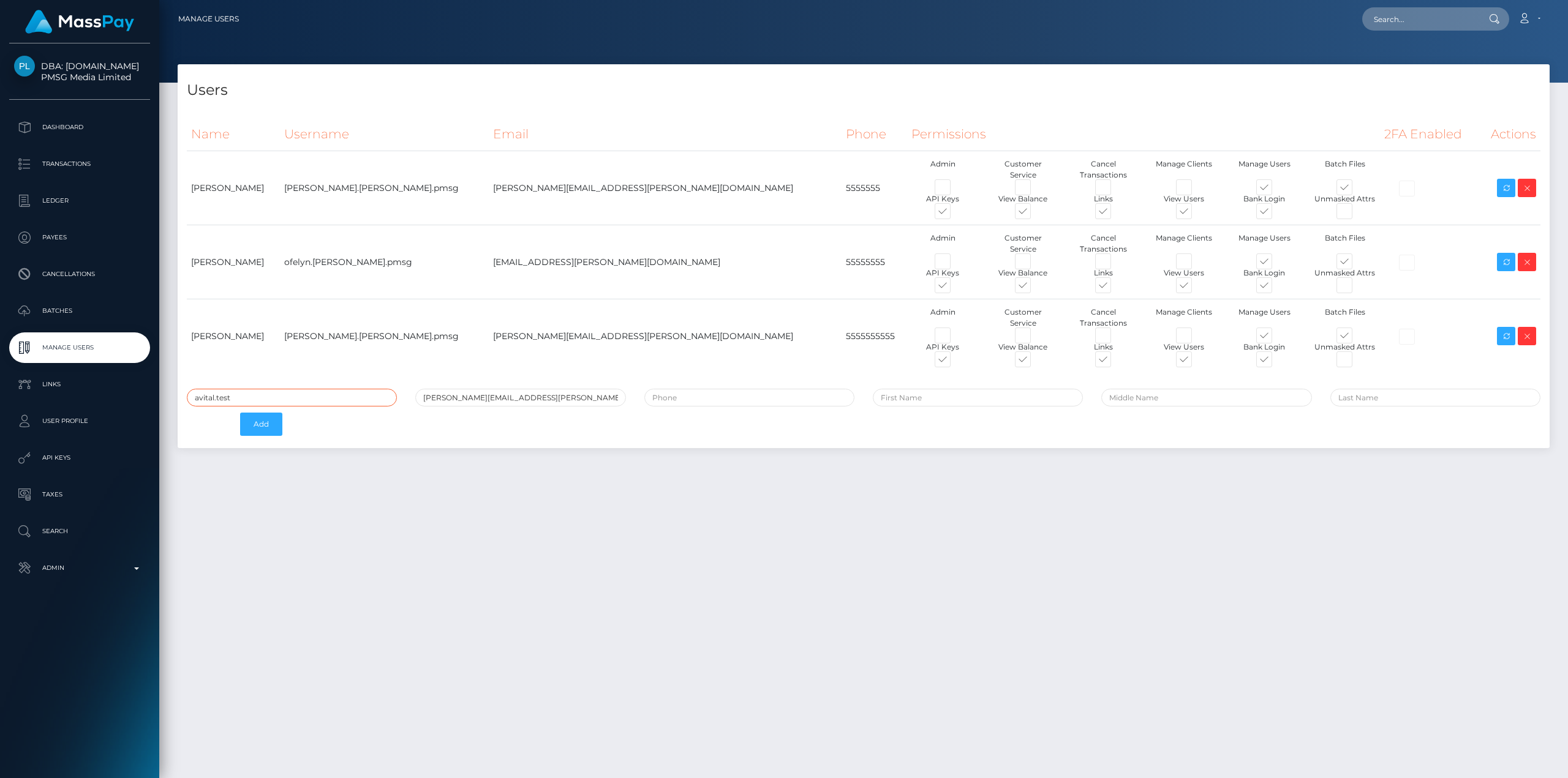
paste input "julia.campillo@patrianna.com"
type input "julia.campillo.pmsg"
click at [746, 389] on input "tel" at bounding box center [749, 397] width 210 height 18
type input "5555555"
paste input "julia.campillo@patrianna.com"
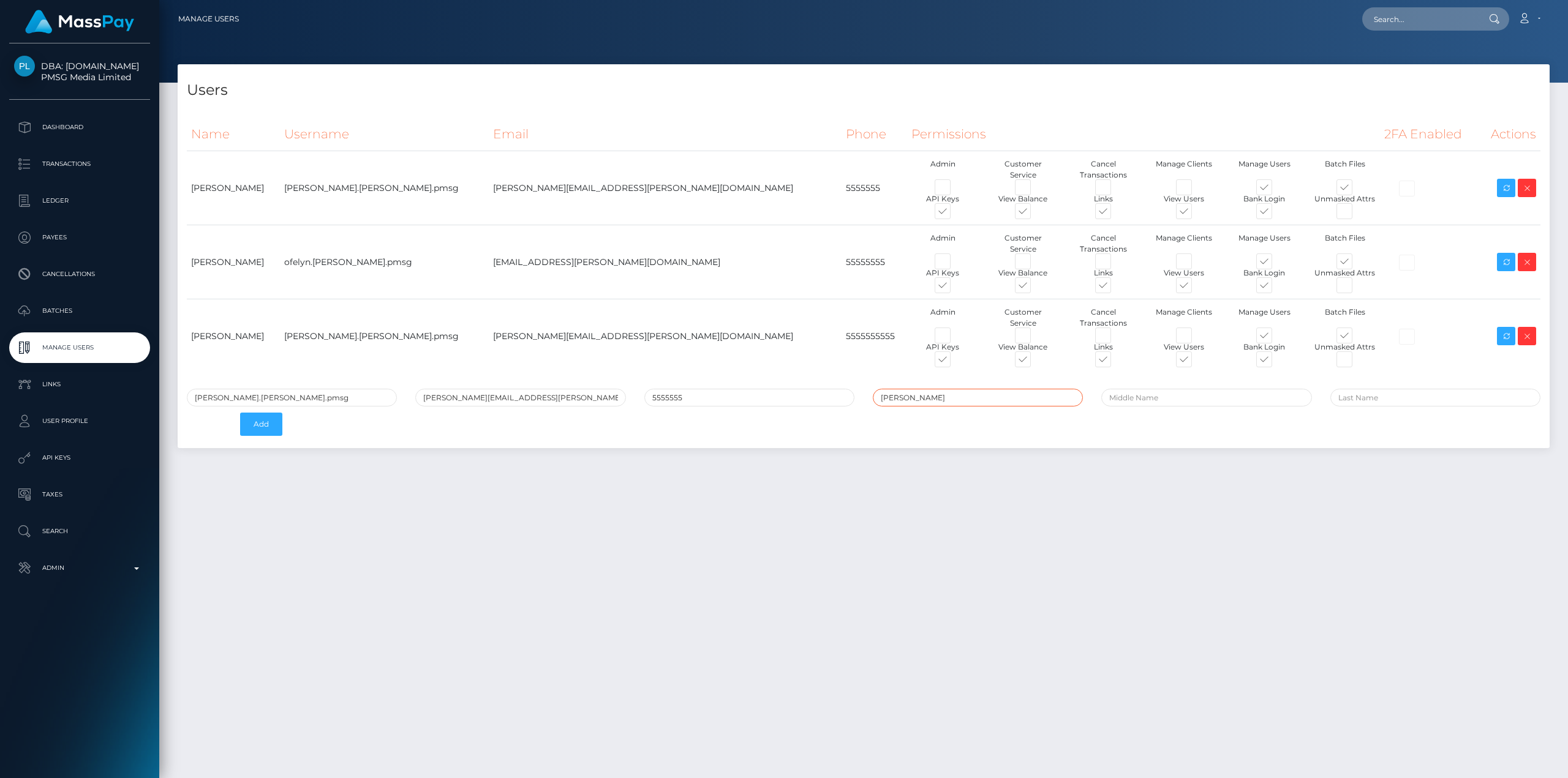
type input "Julia"
paste input "julia.campillo@patrianna.com"
type input "Campillo"
click at [254, 413] on button "Add" at bounding box center [261, 424] width 42 height 23
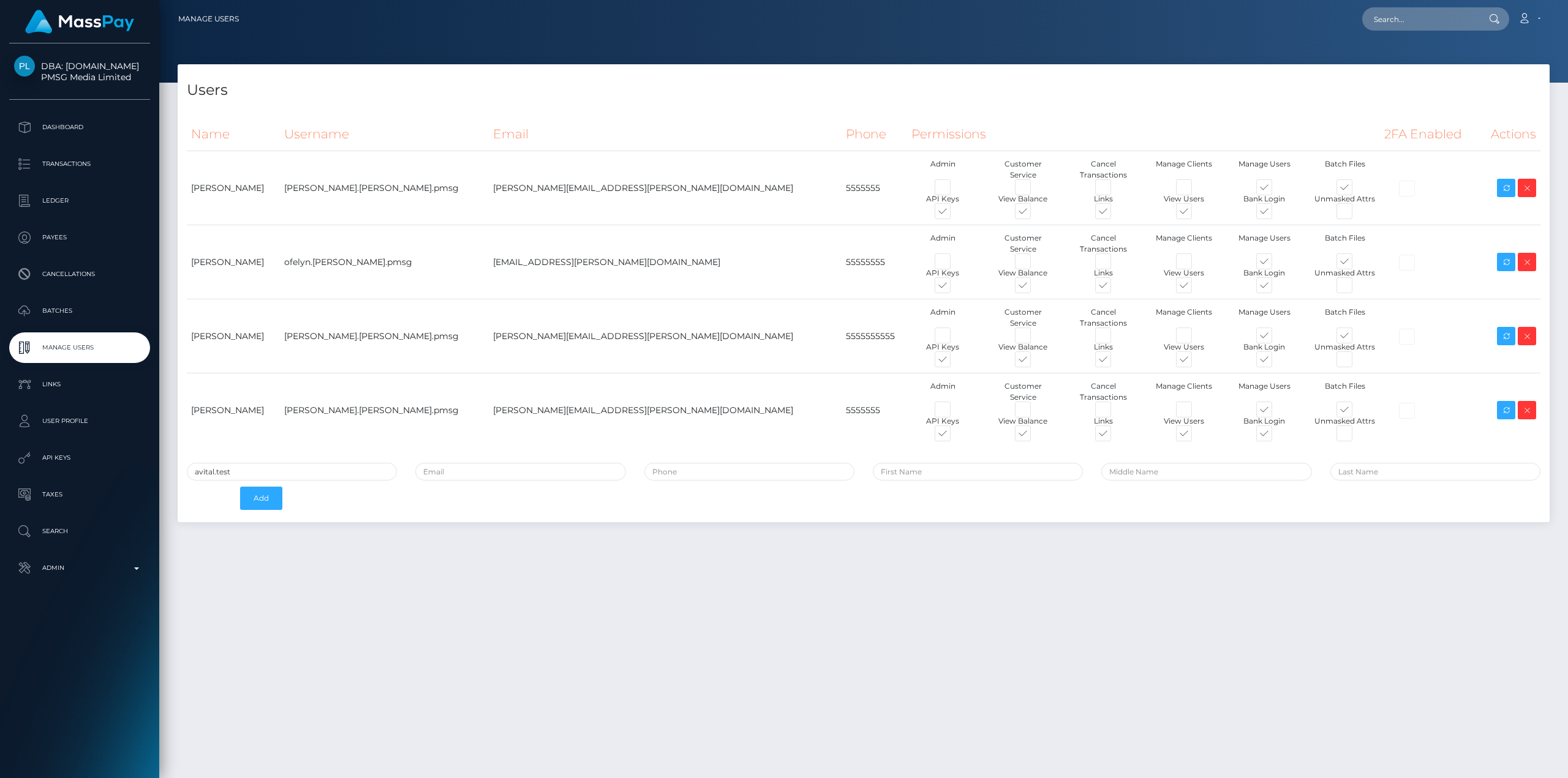
click at [95, 73] on span "DBA: spindoo.us PMSG Media Limited" at bounding box center [80, 72] width 141 height 22
click at [60, 127] on p "Dashboard" at bounding box center [79, 127] width 131 height 18
